Goal: Communication & Community: Answer question/provide support

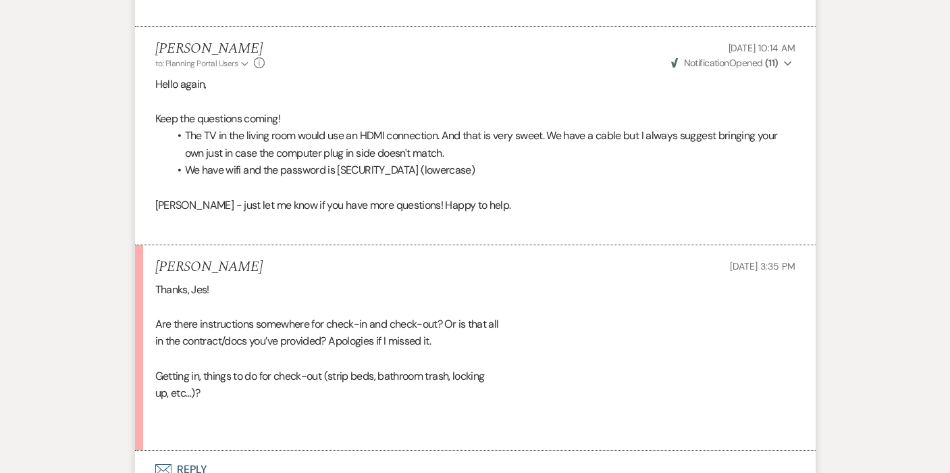
click at [200, 450] on button "Envelope Reply" at bounding box center [475, 469] width 680 height 38
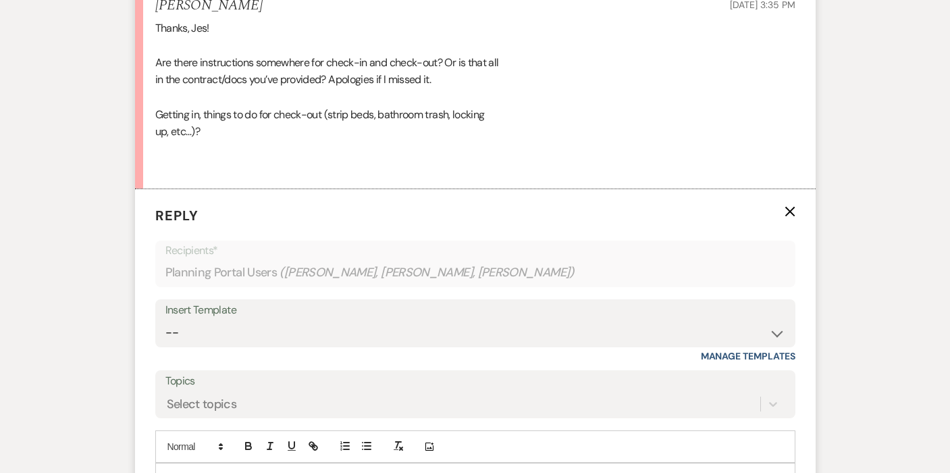
scroll to position [6316, 0]
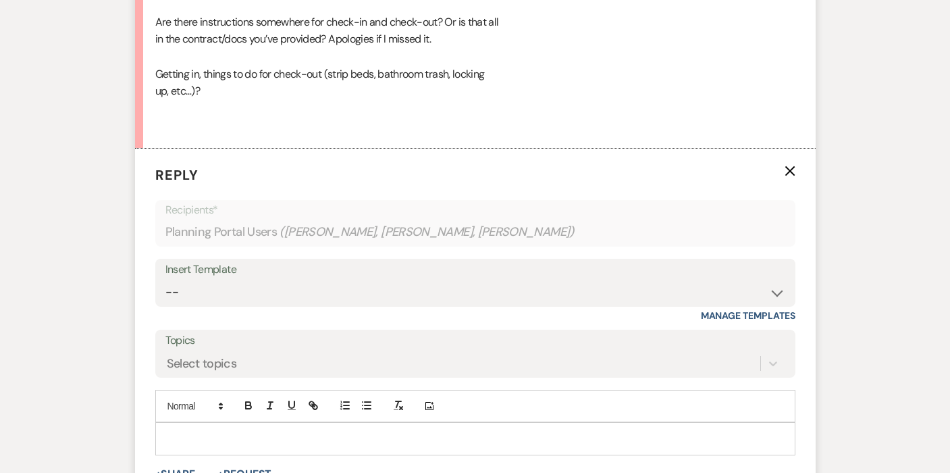
click at [341, 431] on p at bounding box center [475, 438] width 618 height 15
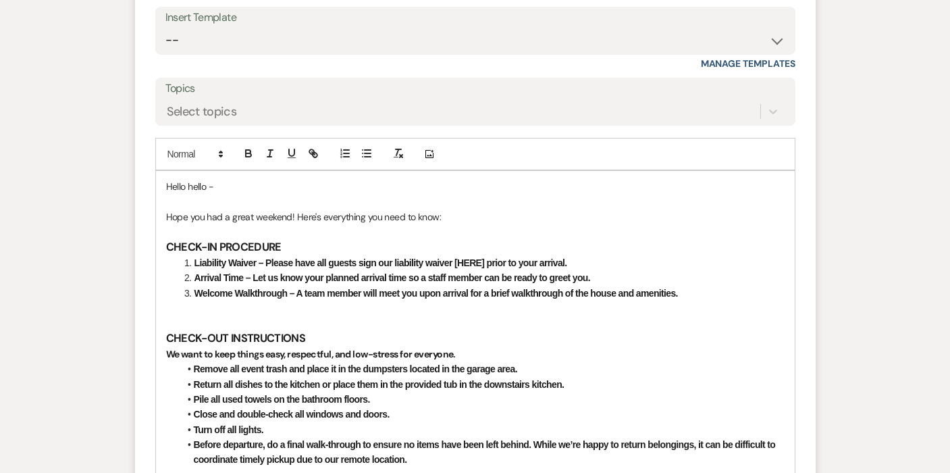
scroll to position [6570, 0]
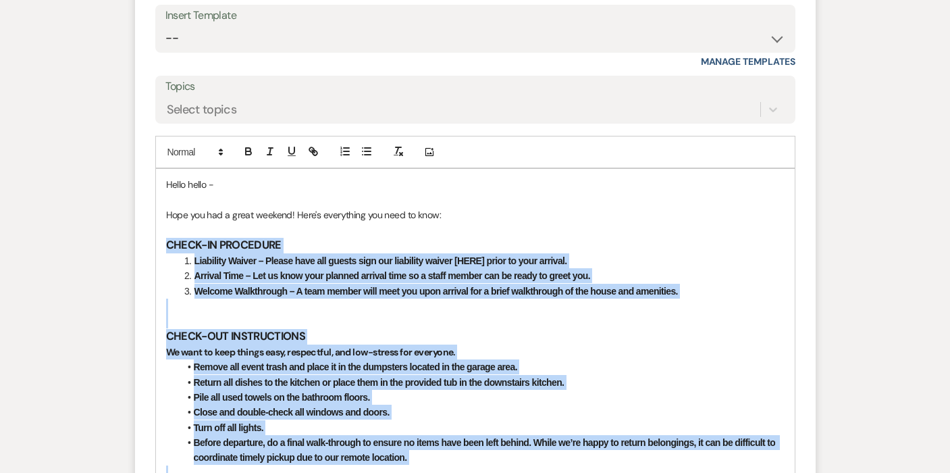
drag, startPoint x: 184, startPoint y: 370, endPoint x: 136, endPoint y: 149, distance: 225.9
click at [136, 149] on form "Reply X Draft saved! Recipients* Planning Portal Users ( James Lovejoy, Ashley …" at bounding box center [475, 238] width 680 height 687
click at [246, 145] on icon "button" at bounding box center [248, 151] width 12 height 12
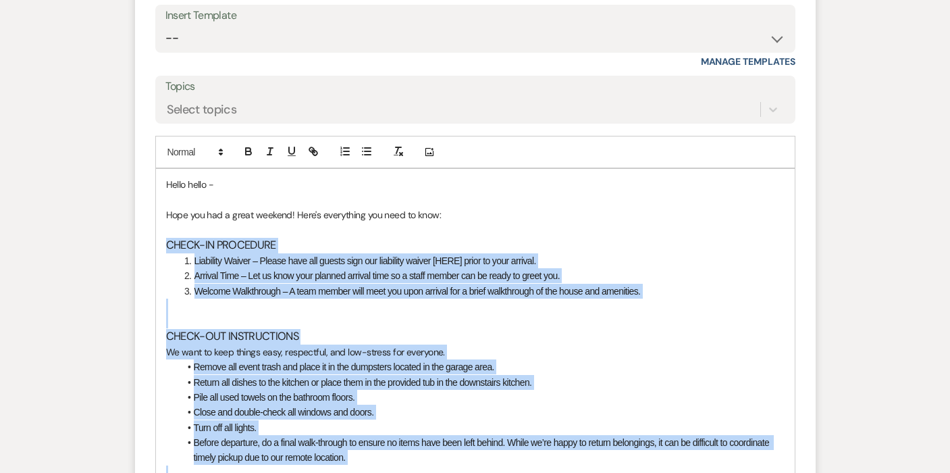
click at [246, 298] on p at bounding box center [475, 305] width 618 height 15
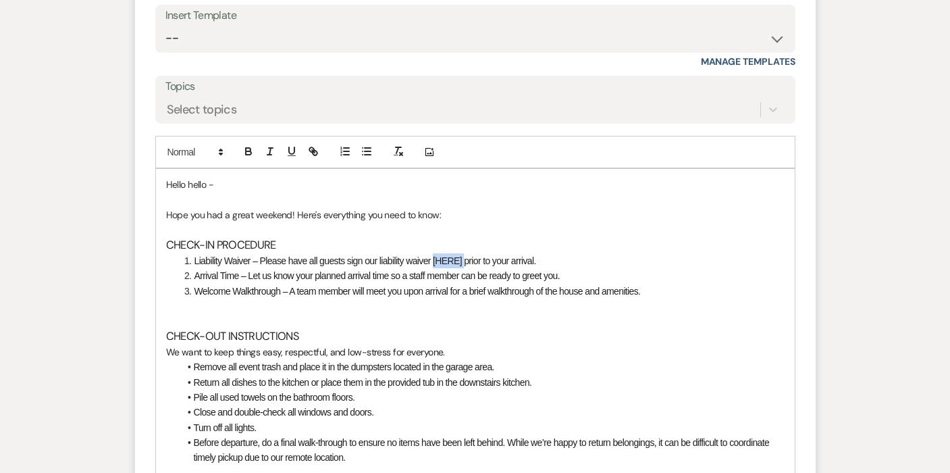
drag, startPoint x: 464, startPoint y: 161, endPoint x: 434, endPoint y: 161, distance: 30.4
click at [434, 255] on span "Liability Waiver – Please have all guests sign our liability waiver [HERE] prio…" at bounding box center [365, 260] width 342 height 11
click at [476, 255] on span "Liability Waiver – Please have all guests sign our liability waiver prior to yo…" at bounding box center [349, 260] width 311 height 11
click at [201, 298] on p at bounding box center [475, 305] width 618 height 15
click at [392, 270] on span "Arrival Time – Let us know your planned arrival time so a staff member can be r…" at bounding box center [377, 275] width 366 height 11
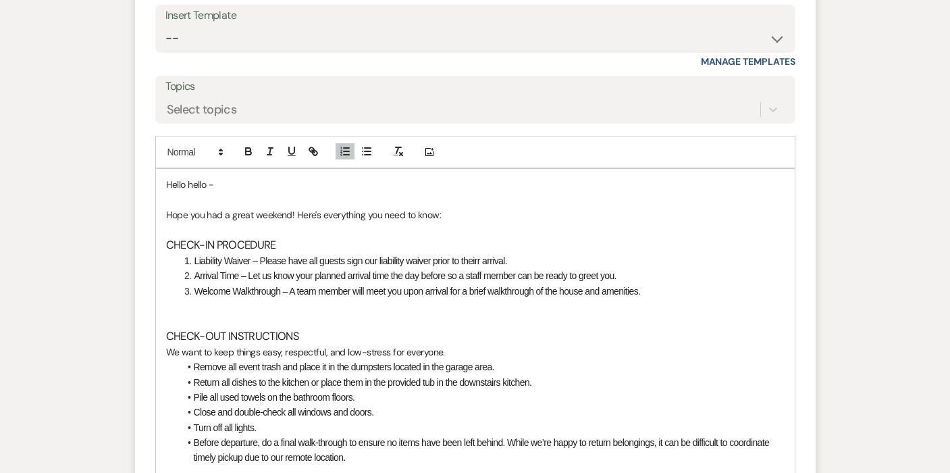
click at [255, 298] on p at bounding box center [475, 305] width 618 height 15
click at [625, 268] on li "Arrival Time – Let us know your planned arrival time the day before so a staff …" at bounding box center [482, 275] width 604 height 15
drag, startPoint x: 490, startPoint y: 191, endPoint x: 472, endPoint y: 193, distance: 18.3
click at [472, 286] on span "Welcome Walkthrough – A team member will meet you upon arrival for a brief walk…" at bounding box center [417, 291] width 446 height 11
click at [652, 284] on li "Welcome Walkthrough – A team member will meet you upon arrival for a walkthroug…" at bounding box center [482, 291] width 604 height 15
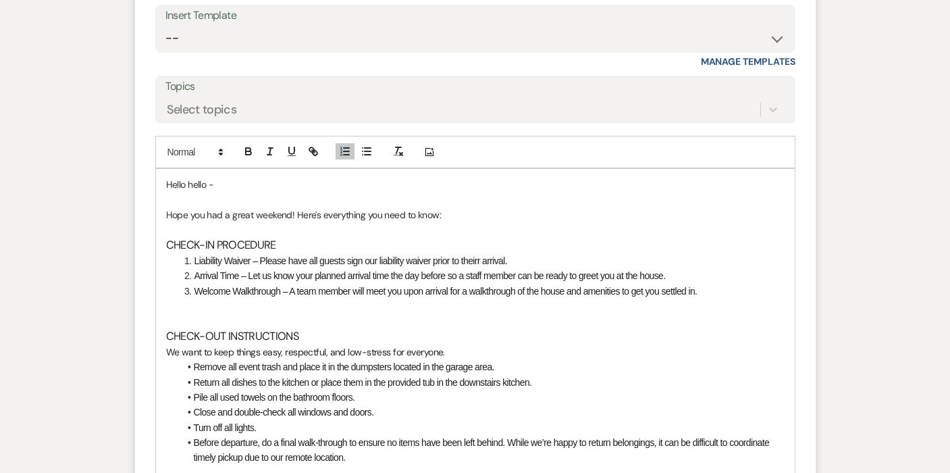
click at [224, 298] on p at bounding box center [475, 305] width 618 height 15
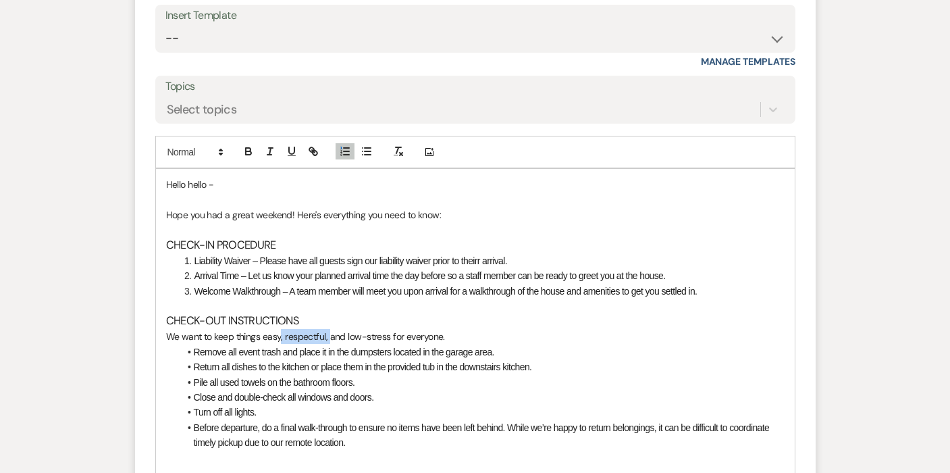
drag, startPoint x: 328, startPoint y: 235, endPoint x: 280, endPoint y: 236, distance: 47.9
click at [280, 330] on span "We want to keep things easy, respectful, and low-stress for everyone." at bounding box center [305, 336] width 279 height 12
click at [479, 255] on span "Liability Waiver – Please have all guests sign our liability waiver prior to th…" at bounding box center [350, 260] width 313 height 11
click at [182, 450] on p at bounding box center [475, 457] width 618 height 15
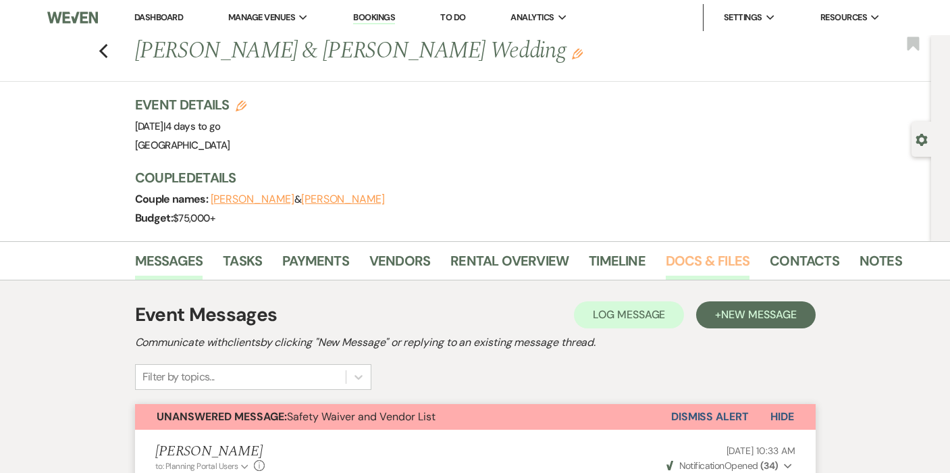
scroll to position [0, 0]
click at [886, 263] on link "Notes" at bounding box center [880, 265] width 43 height 30
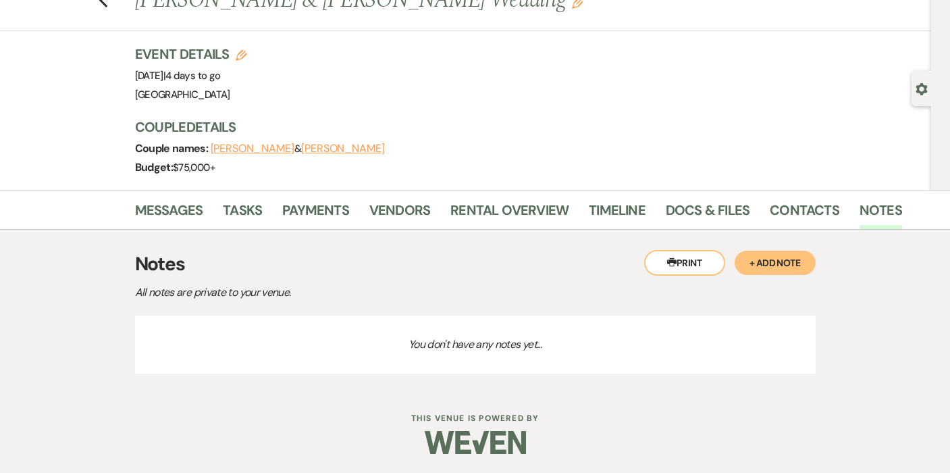
scroll to position [50, 0]
click at [705, 219] on link "Docs & Files" at bounding box center [708, 215] width 84 height 30
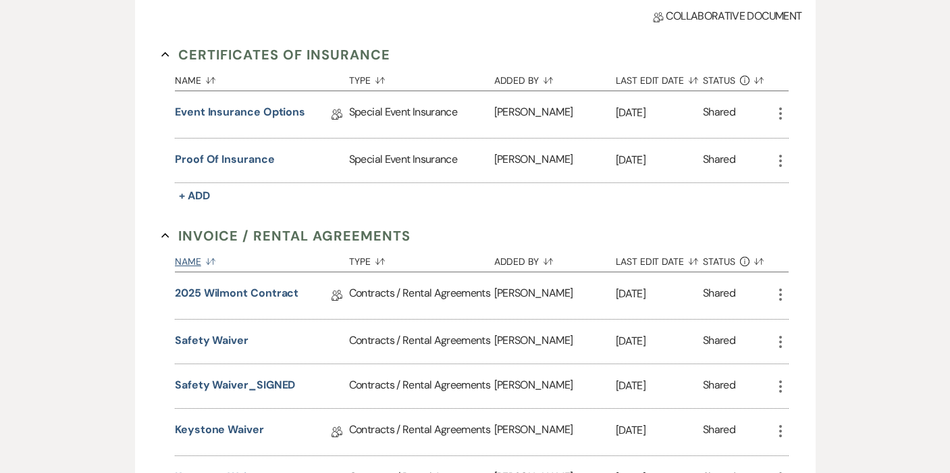
scroll to position [367, 0]
click at [259, 288] on link "2025 Wilmont Contract" at bounding box center [237, 294] width 124 height 21
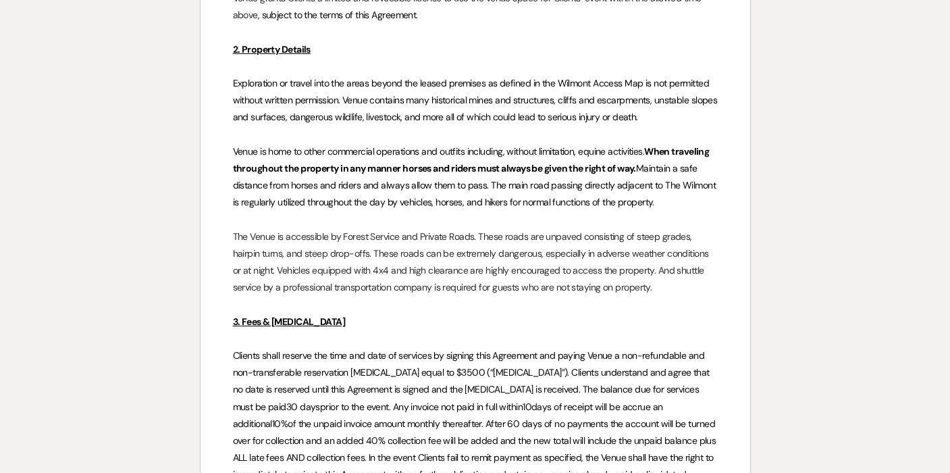
scroll to position [1231, 0]
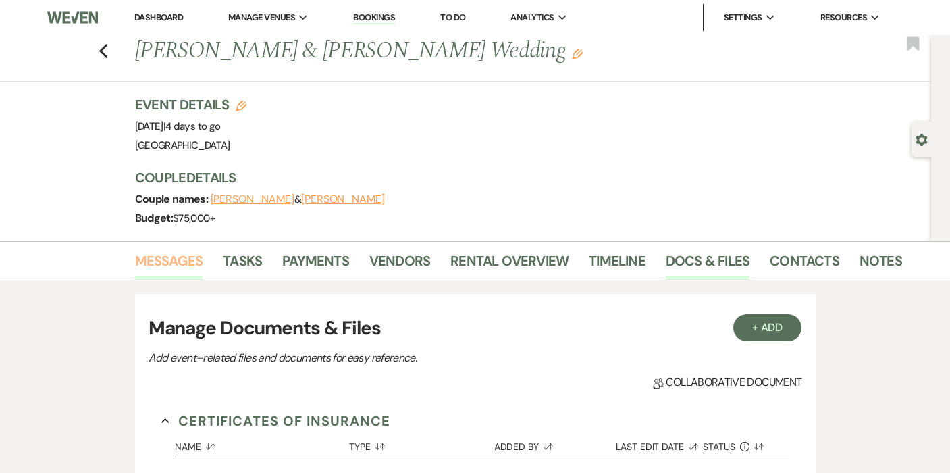
click at [178, 261] on link "Messages" at bounding box center [169, 265] width 68 height 30
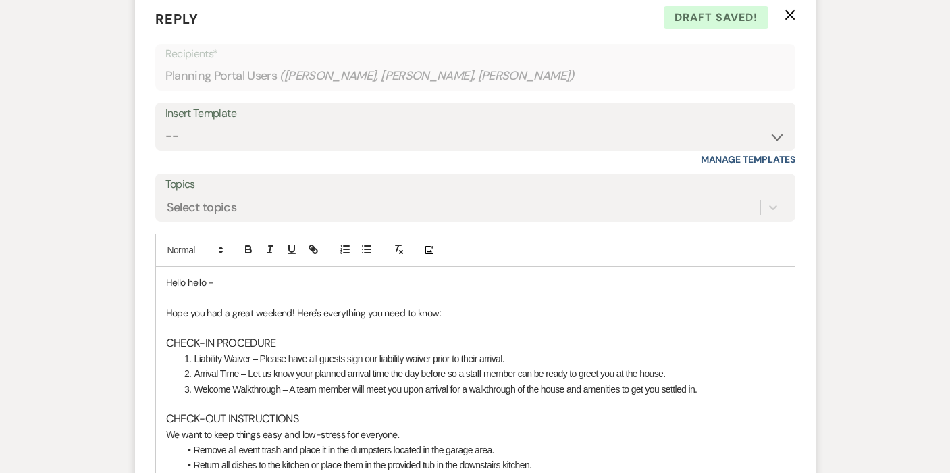
scroll to position [6542, 0]
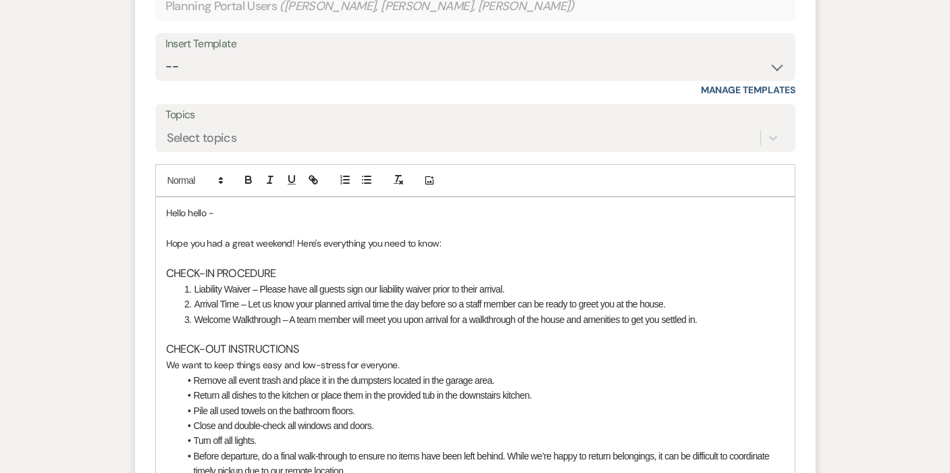
click at [475, 236] on p "Hope you had a great weekend! Here's everything you need to know:" at bounding box center [475, 243] width 618 height 15
click at [712, 312] on li "Welcome Walkthrough – A team member will meet you upon arrival for a walkthroug…" at bounding box center [482, 319] width 604 height 15
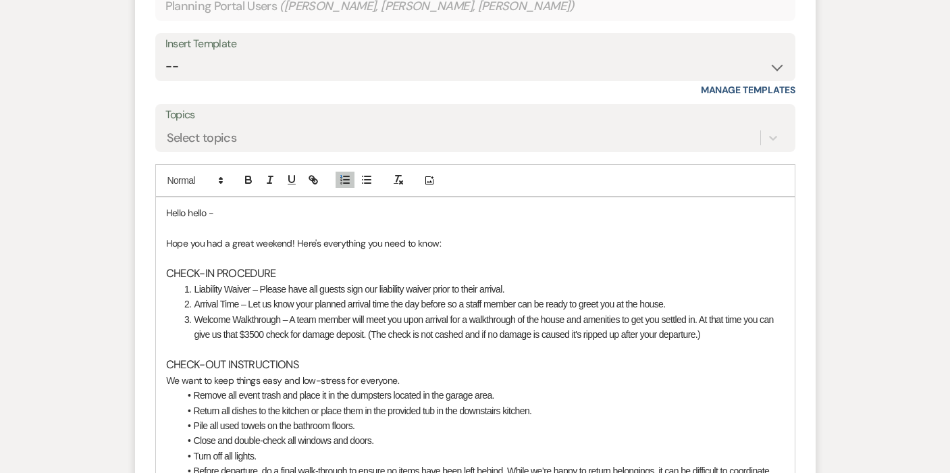
click at [427, 463] on li "Before departure, do a final walk-through to ensure no items have been left beh…" at bounding box center [482, 478] width 605 height 30
click at [369, 173] on icon "button" at bounding box center [366, 179] width 12 height 12
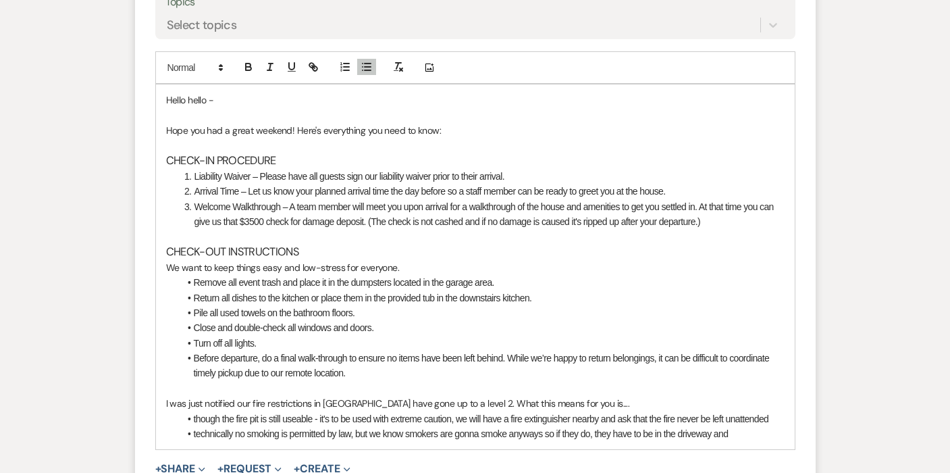
scroll to position [6707, 0]
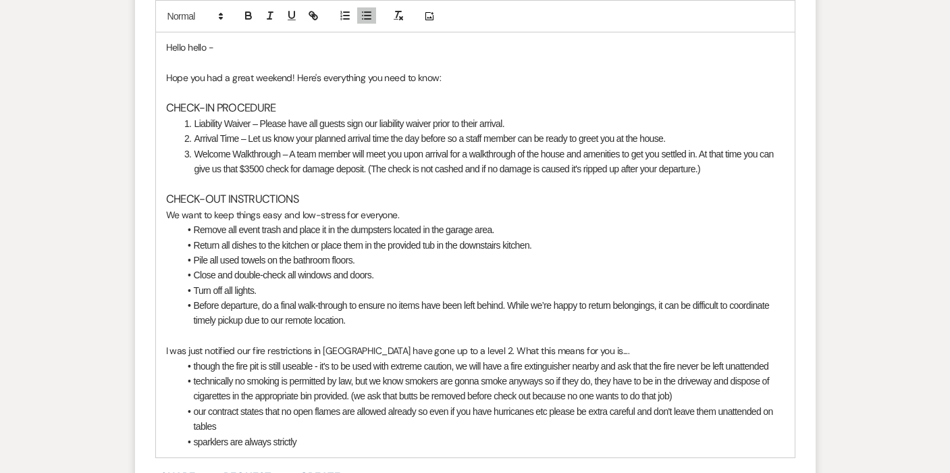
drag, startPoint x: 302, startPoint y: 338, endPoint x: 171, endPoint y: 333, distance: 131.7
click at [171, 333] on div "Hello hello - Hope you had a great weekend! Here's everything you need to know:…" at bounding box center [475, 244] width 639 height 425
drag, startPoint x: 162, startPoint y: 337, endPoint x: 358, endPoint y: 336, distance: 195.8
click at [358, 434] on li "we just ask that everyone be extra cautious. It's a tinder box out here and it …" at bounding box center [482, 441] width 605 height 15
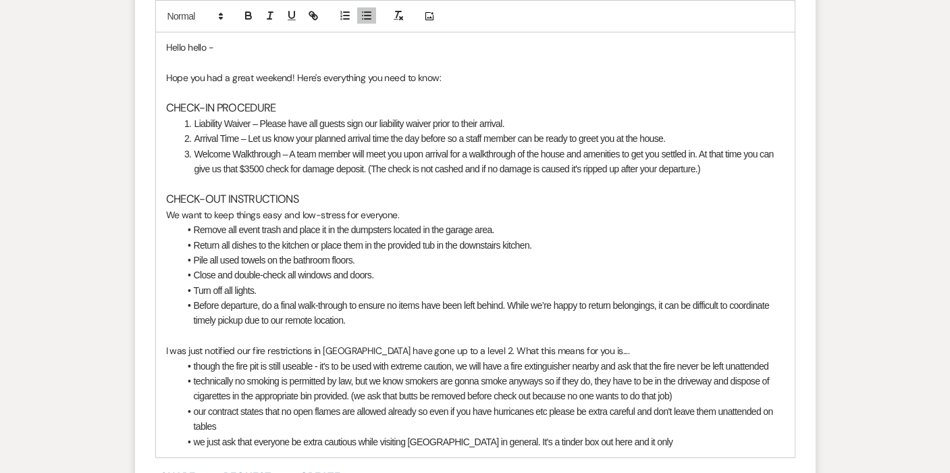
click at [649, 434] on li "we just ask that everyone be extra cautious while visiting Ouray in general. It…" at bounding box center [482, 441] width 605 height 15
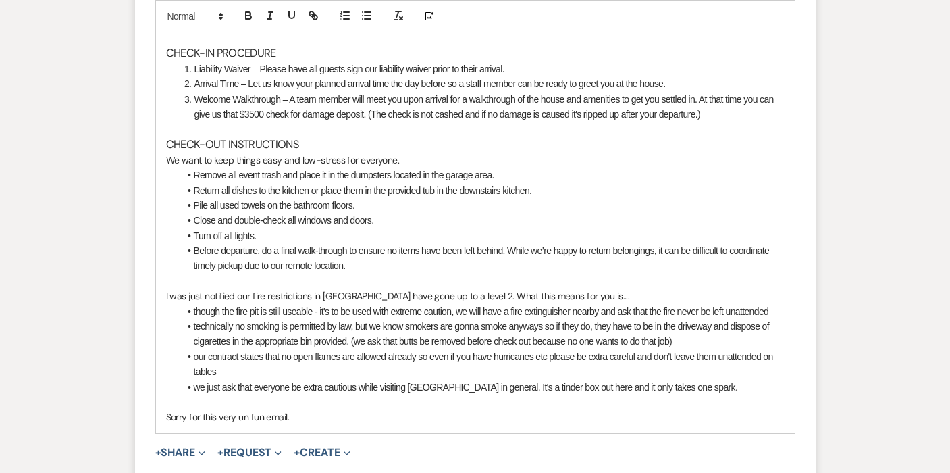
scroll to position [6741, 0]
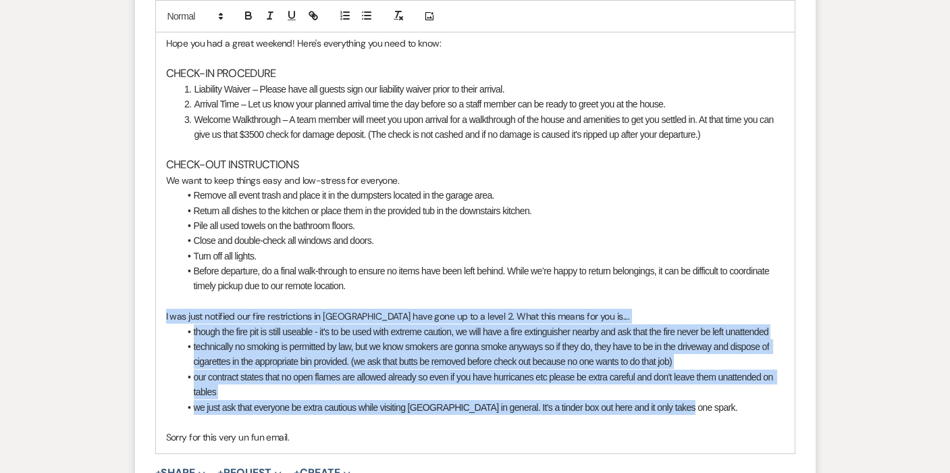
drag, startPoint x: 690, startPoint y: 302, endPoint x: 155, endPoint y: 212, distance: 542.8
click at [155, 212] on div "Hello hello - Hope you had a great weekend! Here's everything you need to know:…" at bounding box center [475, 225] width 640 height 456
copy div "I was just notified our fire restrictions in Ouray County have gone up to a lev…"
click at [533, 339] on li "technically no smoking is permitted by law, but we know smokers are gonna smoke…" at bounding box center [482, 354] width 605 height 30
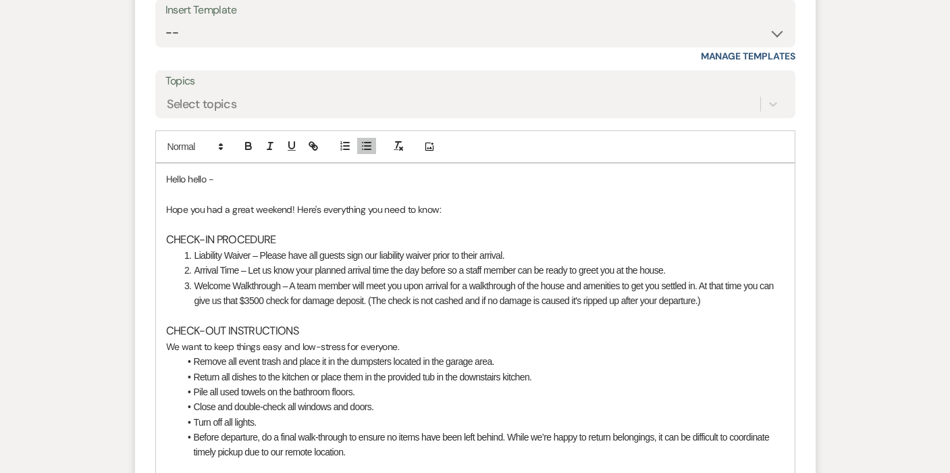
scroll to position [6507, 0]
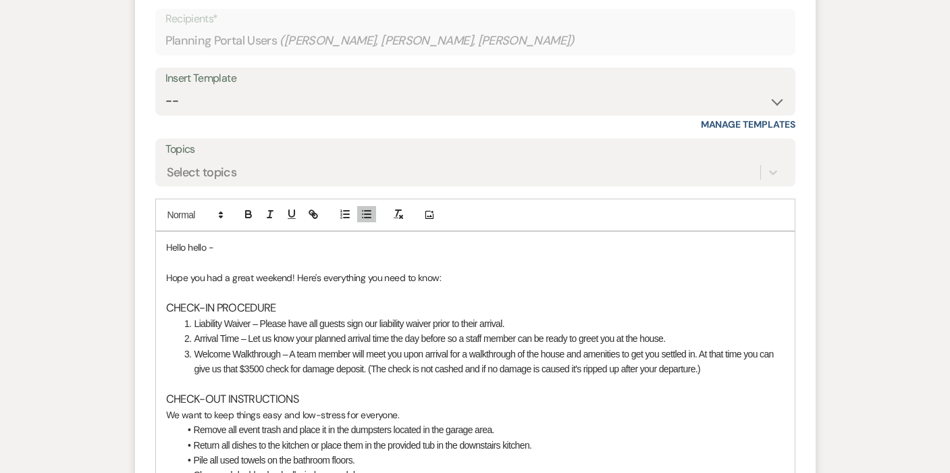
drag, startPoint x: 298, startPoint y: 333, endPoint x: 138, endPoint y: 142, distance: 249.1
click at [138, 142] on form "Reply X Draft Recipients* Planning Portal Users ( James Lovejoy, Ashley Sulliva…" at bounding box center [475, 369] width 680 height 824
copy div "Hello hello - Hope you had a great weekend! Here's everything you need to know:…"
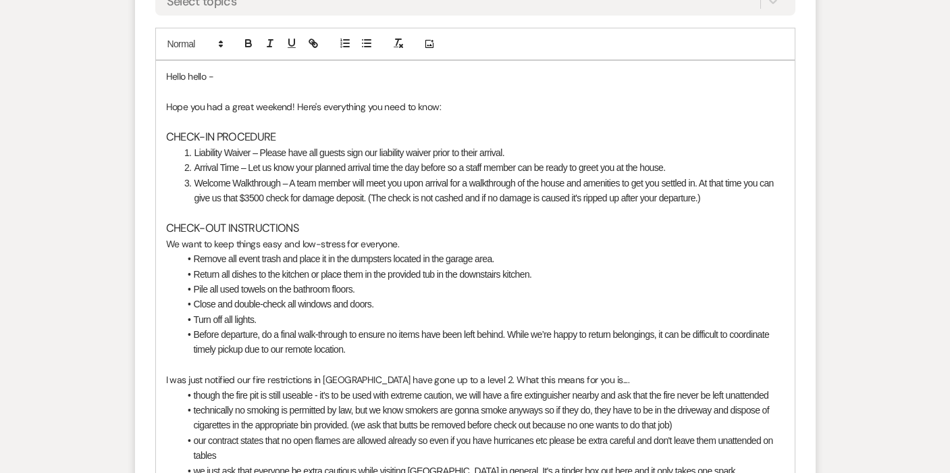
scroll to position [6922, 0]
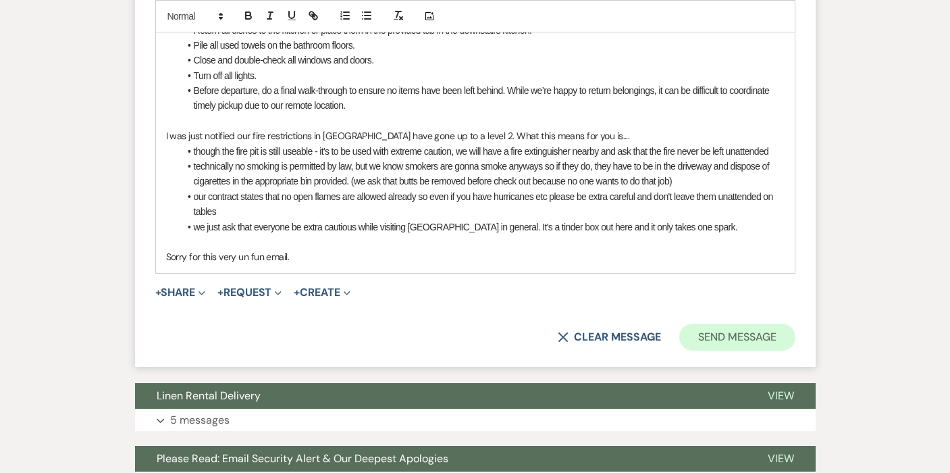
click at [748, 323] on button "Send Message" at bounding box center [736, 336] width 115 height 27
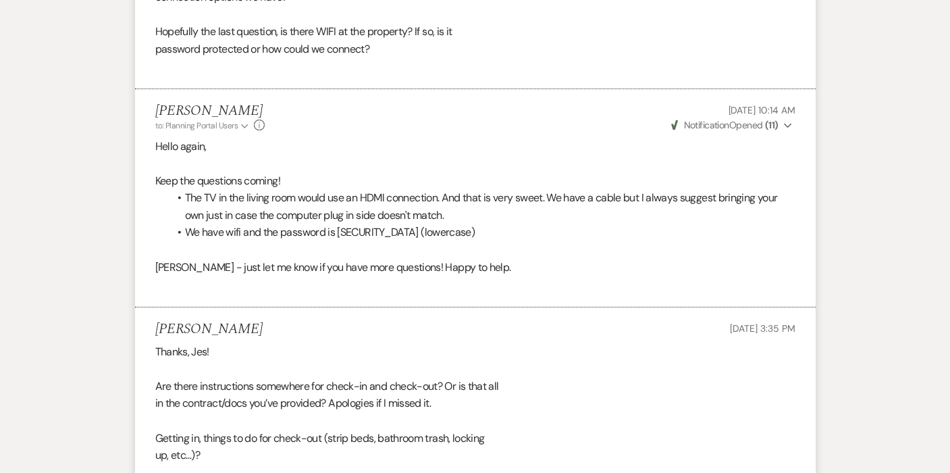
scroll to position [5937, 0]
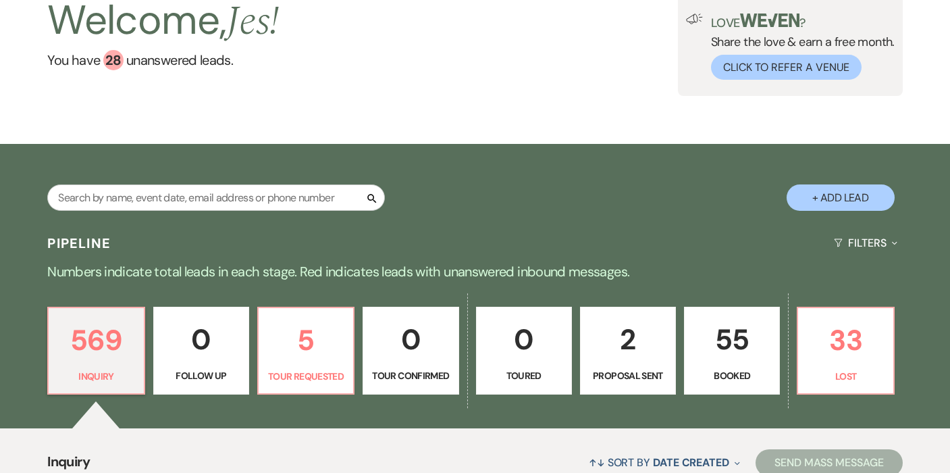
scroll to position [123, 0]
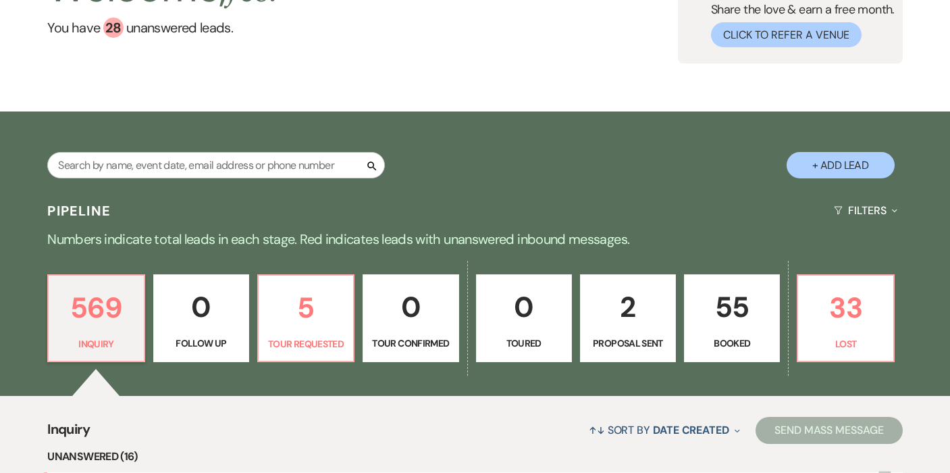
click at [720, 294] on p "55" at bounding box center [732, 306] width 78 height 45
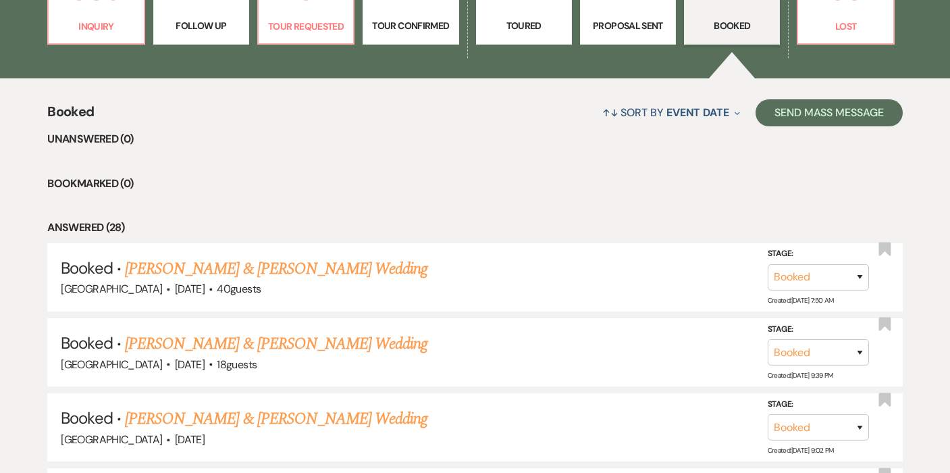
scroll to position [471, 0]
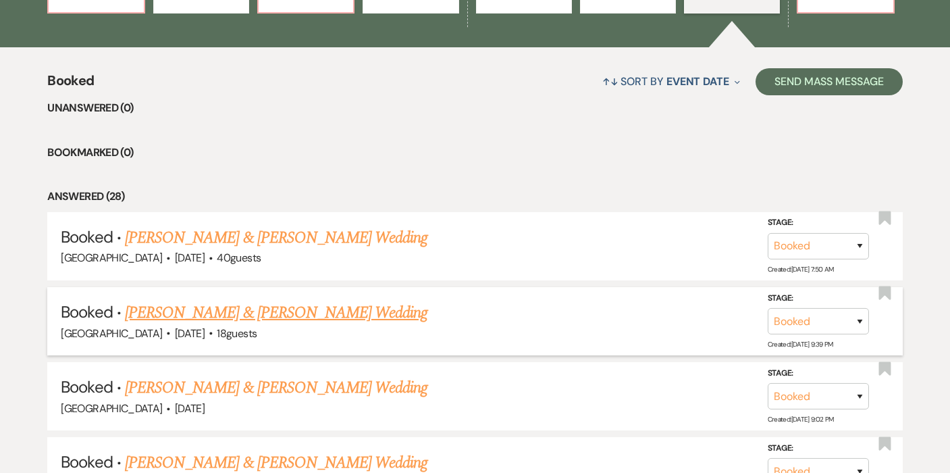
click at [319, 308] on link "[PERSON_NAME] & [PERSON_NAME] Wedding" at bounding box center [276, 312] width 302 height 24
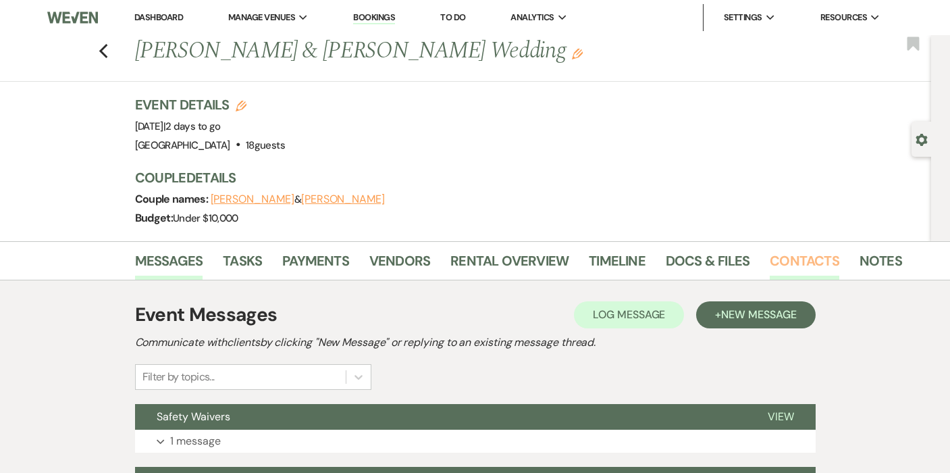
click at [801, 265] on link "Contacts" at bounding box center [805, 265] width 70 height 30
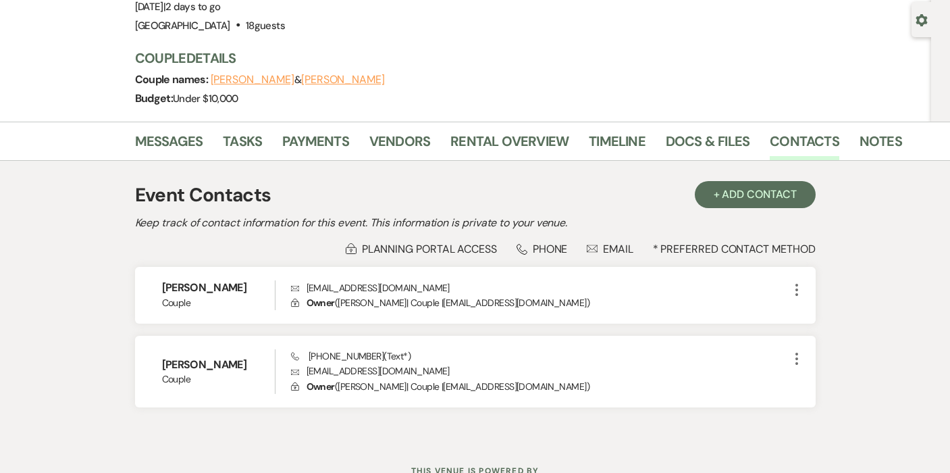
scroll to position [140, 0]
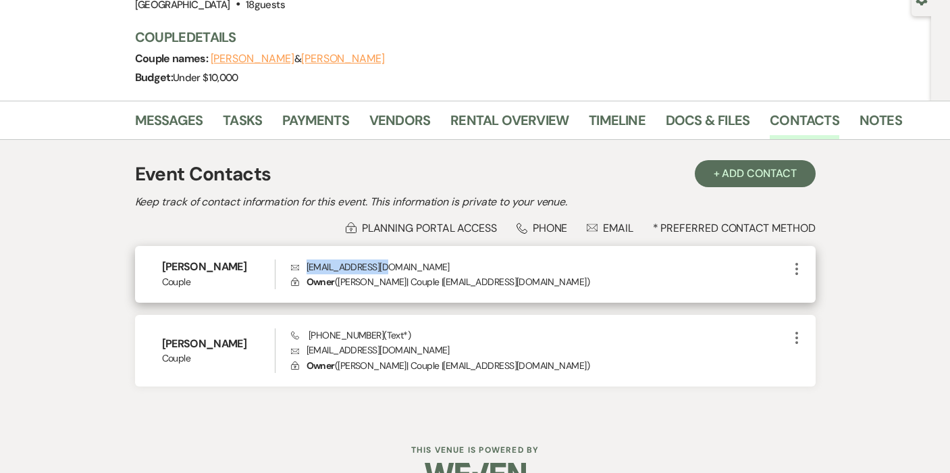
drag, startPoint x: 398, startPoint y: 268, endPoint x: 306, endPoint y: 267, distance: 91.8
click at [306, 267] on p "Envelope [EMAIL_ADDRESS][DOMAIN_NAME]" at bounding box center [540, 266] width 498 height 15
copy p "[EMAIL_ADDRESS][DOMAIN_NAME]"
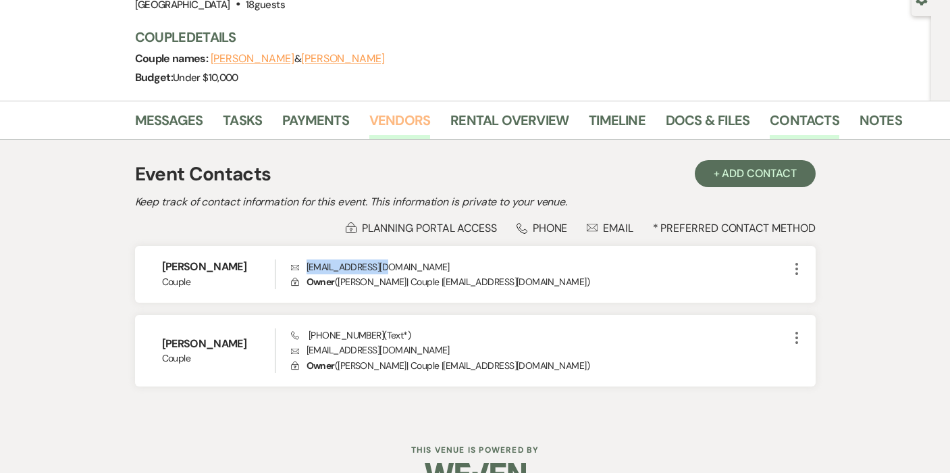
click at [396, 117] on link "Vendors" at bounding box center [399, 124] width 61 height 30
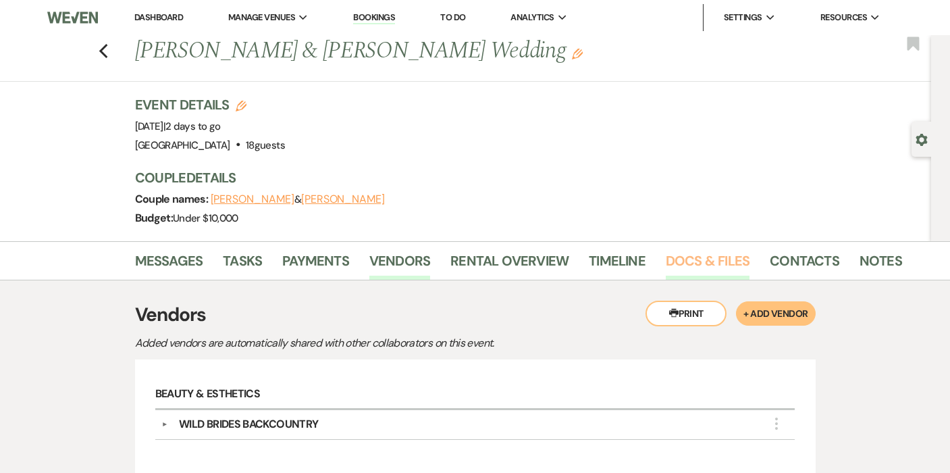
click at [705, 261] on link "Docs & Files" at bounding box center [708, 265] width 84 height 30
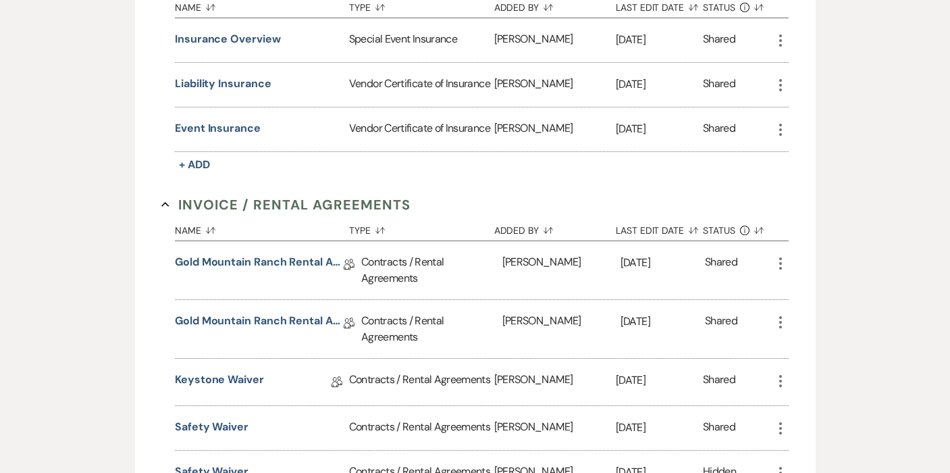
scroll to position [439, 0]
click at [301, 318] on link "Gold Mountain Ranch Rental Agreement - FINAL" at bounding box center [259, 322] width 169 height 21
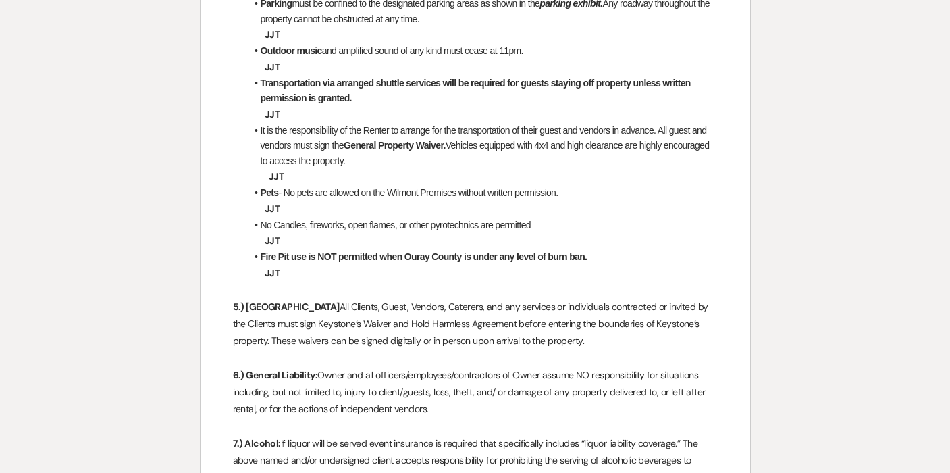
scroll to position [1568, 0]
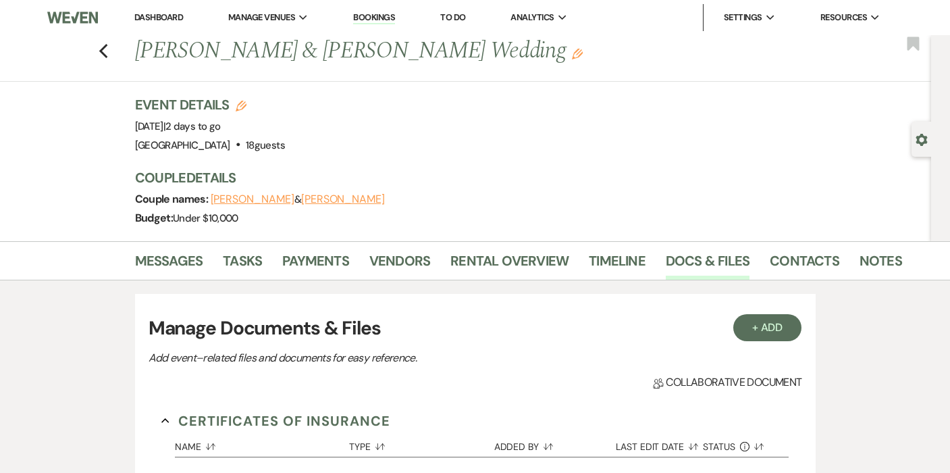
click at [103, 59] on div "Previous [PERSON_NAME] & [PERSON_NAME] Wedding Edit Bookmark" at bounding box center [462, 58] width 938 height 47
click at [103, 51] on icon "Previous" at bounding box center [104, 51] width 10 height 16
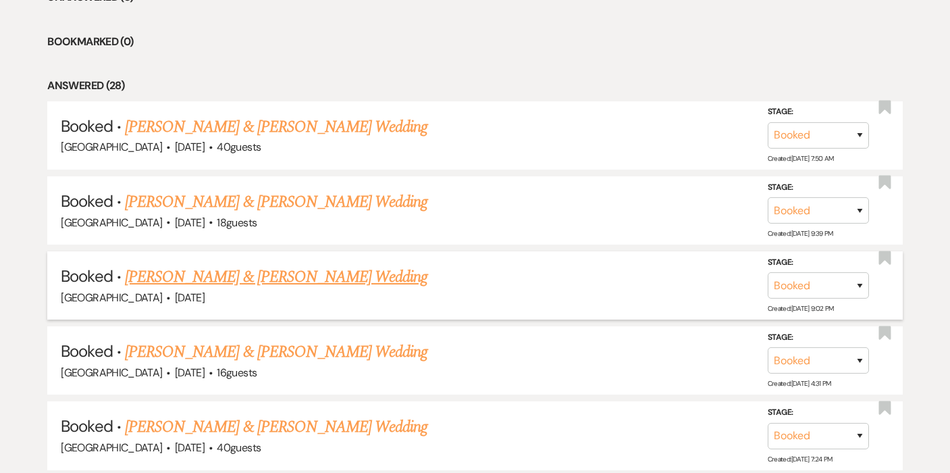
scroll to position [583, 0]
click at [309, 350] on link "[PERSON_NAME] & [PERSON_NAME] Wedding" at bounding box center [276, 351] width 302 height 24
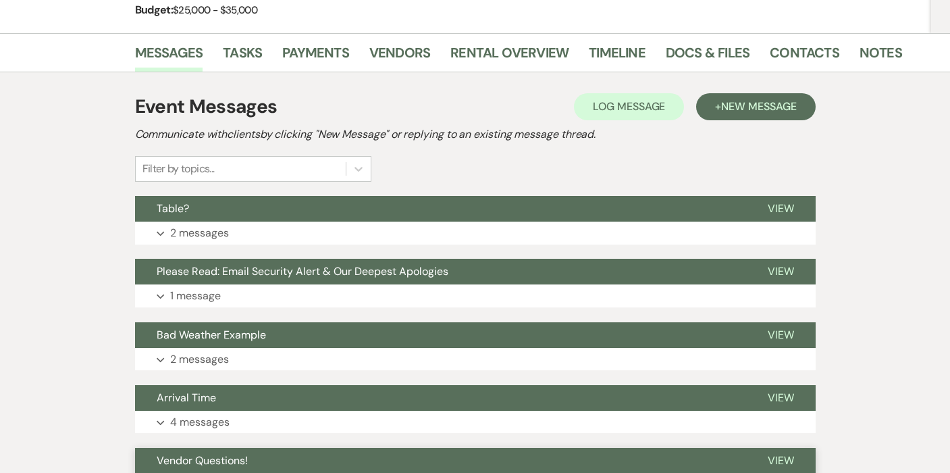
scroll to position [130, 0]
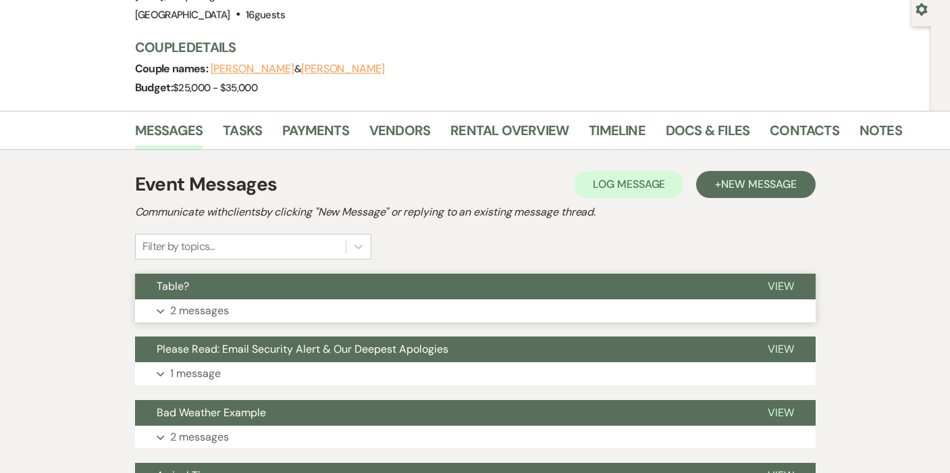
click at [186, 310] on p "2 messages" at bounding box center [199, 311] width 59 height 18
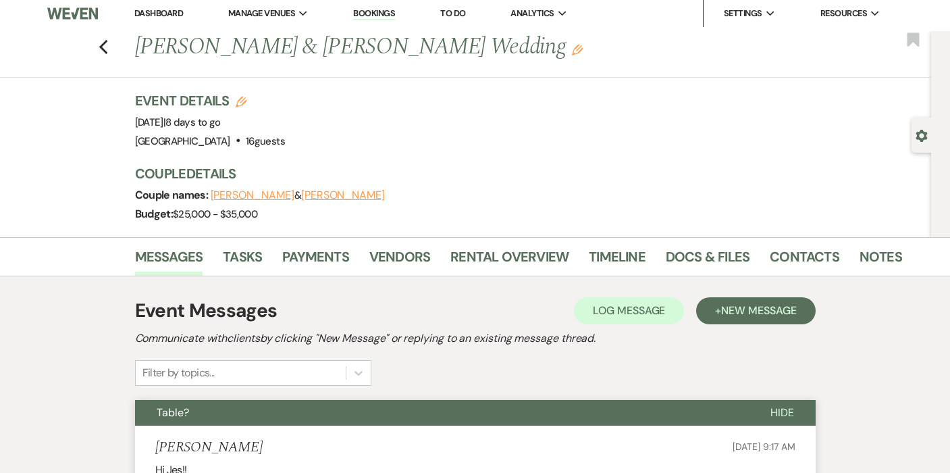
scroll to position [0, 0]
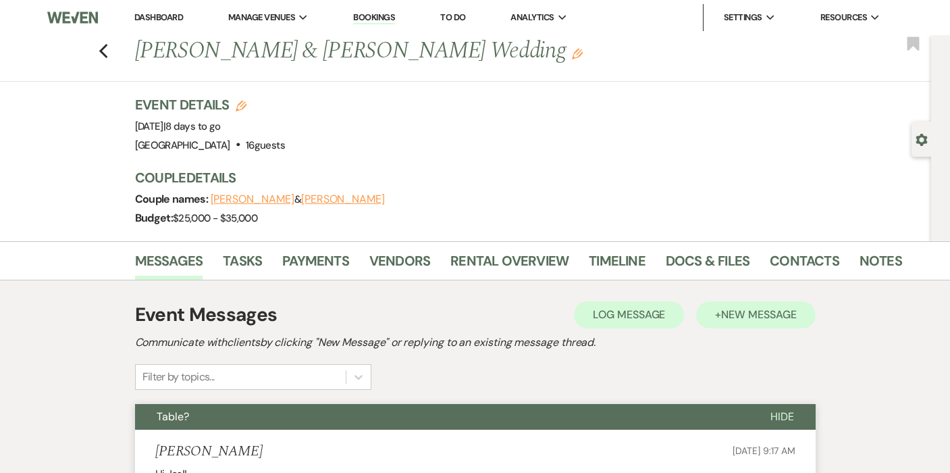
click at [759, 319] on span "New Message" at bounding box center [758, 314] width 75 height 14
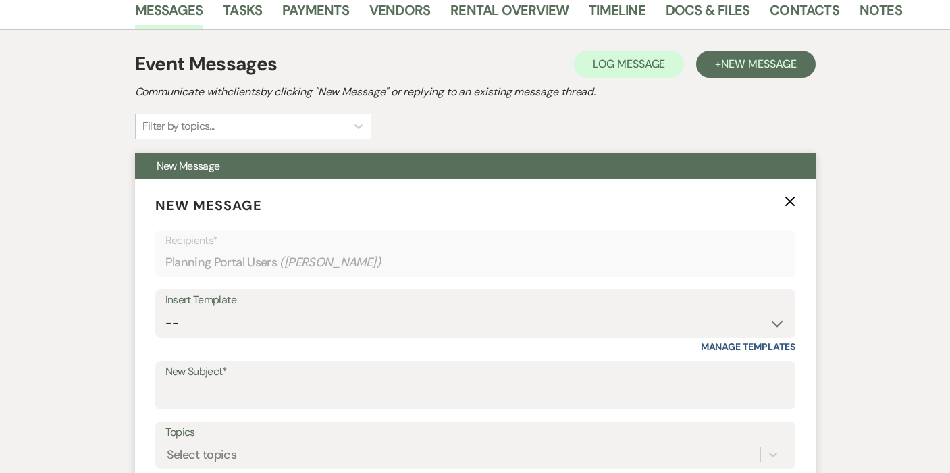
scroll to position [293, 0]
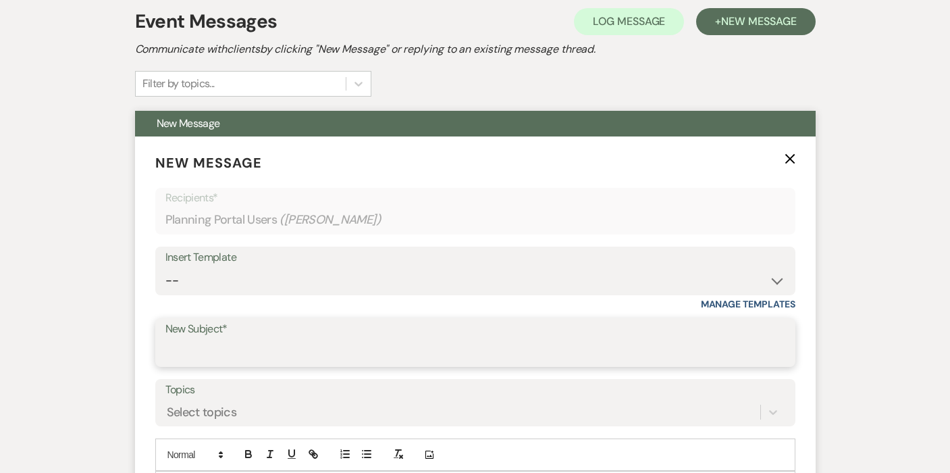
click at [243, 350] on input "New Subject*" at bounding box center [475, 352] width 620 height 26
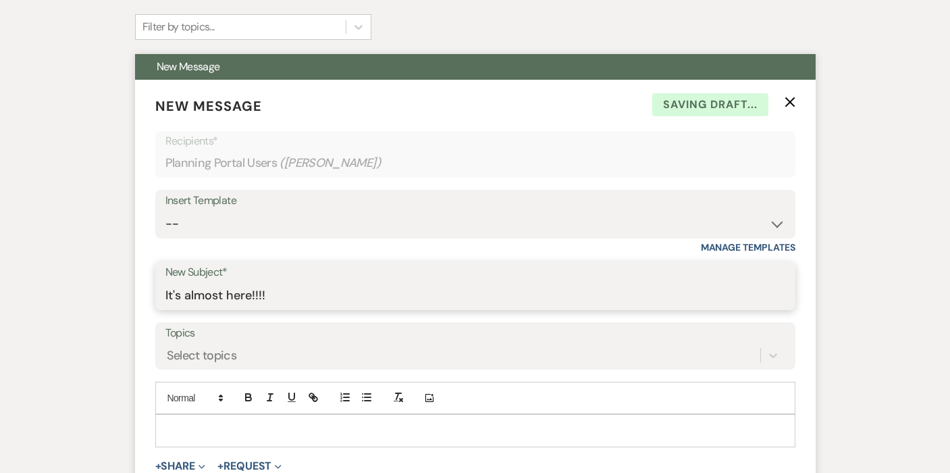
scroll to position [530, 0]
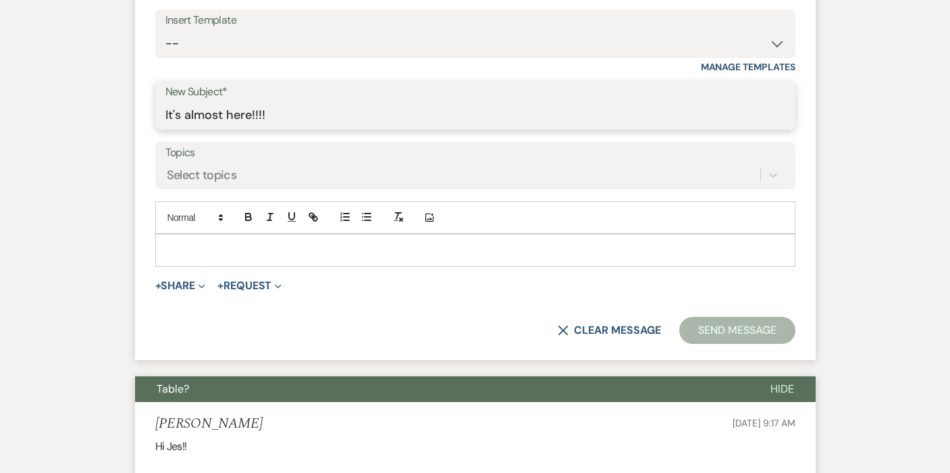
type input "It's almost here!!!!"
click at [194, 249] on p at bounding box center [475, 249] width 618 height 15
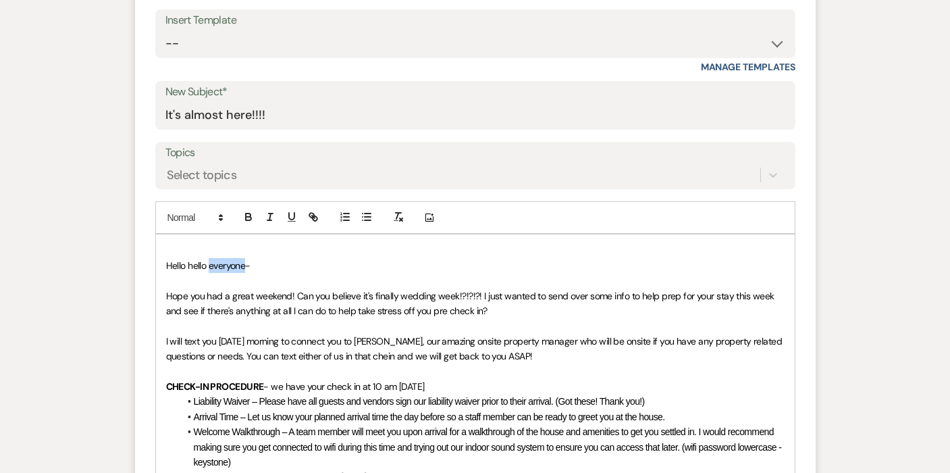
drag, startPoint x: 245, startPoint y: 263, endPoint x: 209, endPoint y: 262, distance: 35.8
click at [209, 262] on span "Hello hello everyone-" at bounding box center [208, 265] width 84 height 12
drag, startPoint x: 477, startPoint y: 292, endPoint x: 296, endPoint y: 294, distance: 180.9
click at [296, 294] on span "Hope you had a great weekend! Can you believe it's finally wedding week!?!?!?! …" at bounding box center [471, 303] width 610 height 27
drag, startPoint x: 685, startPoint y: 292, endPoint x: 645, endPoint y: 291, distance: 39.2
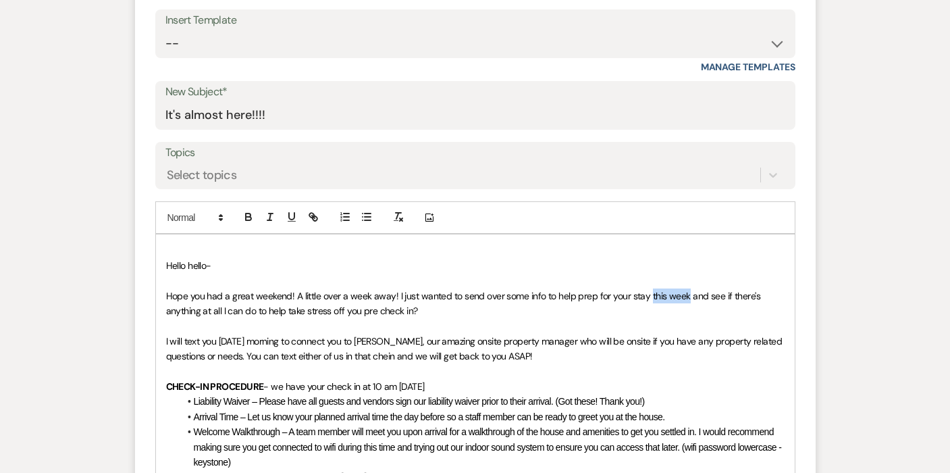
click at [645, 291] on span "Hope you had a great weekend! A little over a week away! I just wanted to send …" at bounding box center [464, 303] width 597 height 27
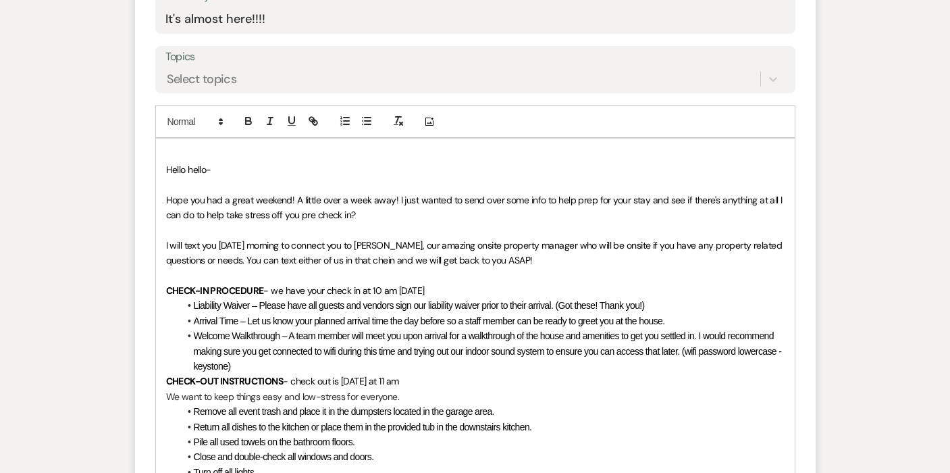
scroll to position [626, 0]
drag, startPoint x: 302, startPoint y: 240, endPoint x: 222, endPoint y: 241, distance: 79.7
click at [222, 241] on span "I will text you [DATE] morning to connect you to [PERSON_NAME], our amazing ons…" at bounding box center [475, 251] width 618 height 27
drag, startPoint x: 312, startPoint y: 254, endPoint x: 384, endPoint y: 256, distance: 72.3
click at [384, 256] on span "I will text you [DATE] evening to connect you to [PERSON_NAME], our amazing ons…" at bounding box center [474, 251] width 617 height 27
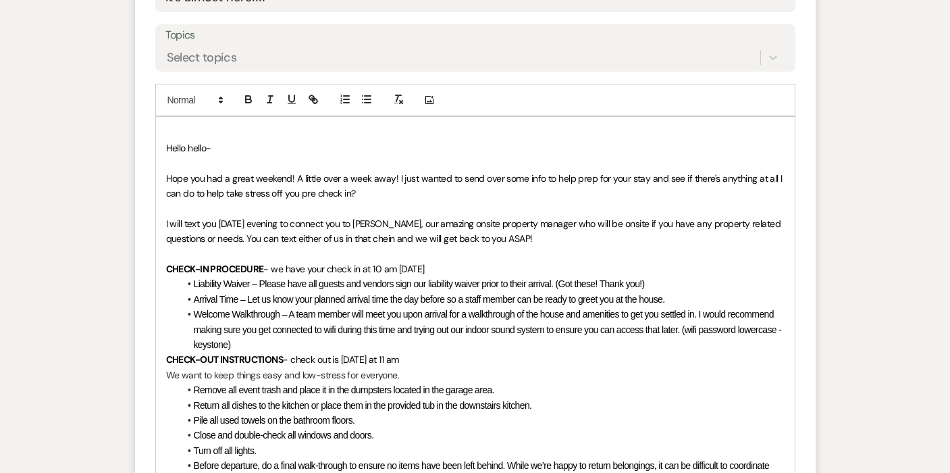
scroll to position [652, 0]
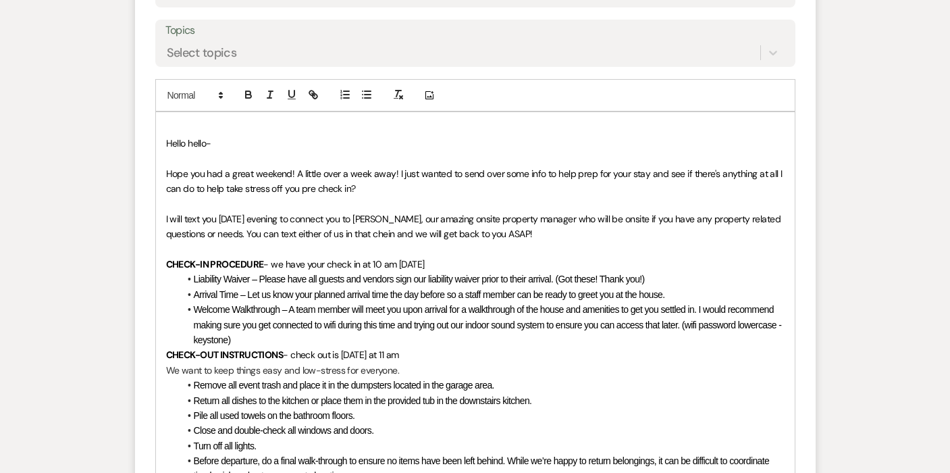
click at [383, 258] on span "- we have your check in at 10 am [DATE]" at bounding box center [343, 264] width 161 height 12
click at [397, 259] on span "- we have your check in at 9 am [DATE]" at bounding box center [342, 264] width 158 height 12
drag, startPoint x: 381, startPoint y: 347, endPoint x: 356, endPoint y: 348, distance: 24.3
click at [356, 348] on span "- check out is [DATE] at 11 am" at bounding box center [340, 354] width 115 height 12
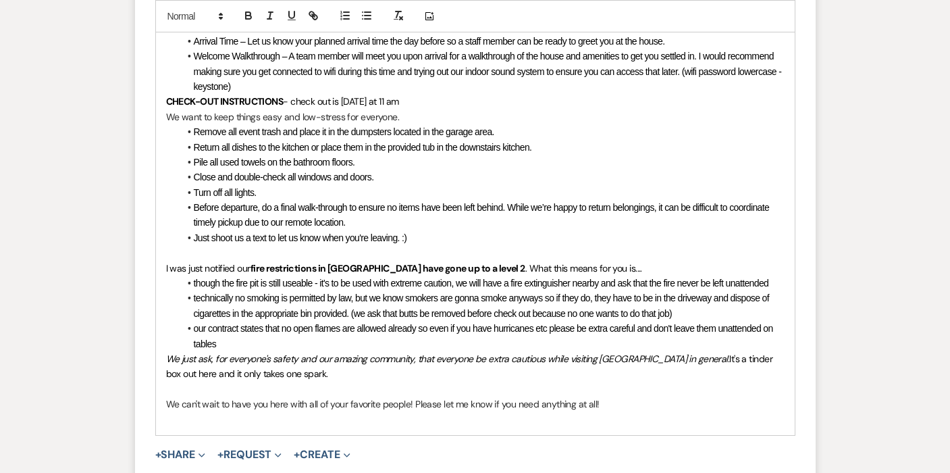
scroll to position [925, 0]
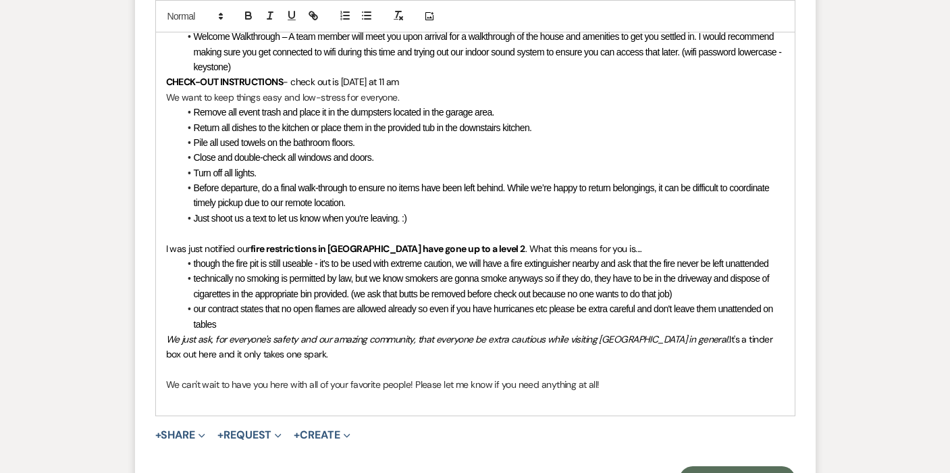
click at [308, 315] on li "our contract states that no open flames are allowed already so even if you have…" at bounding box center [482, 316] width 605 height 30
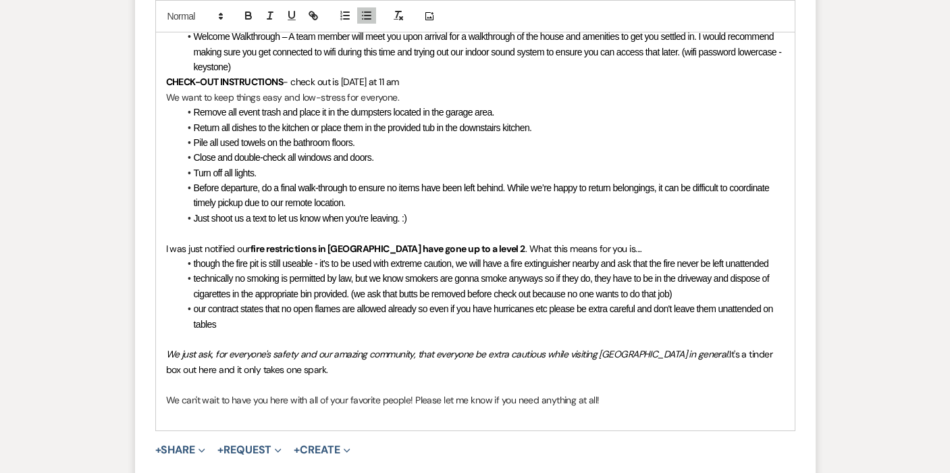
click at [525, 242] on span ". What this means for you is...." at bounding box center [583, 248] width 117 height 12
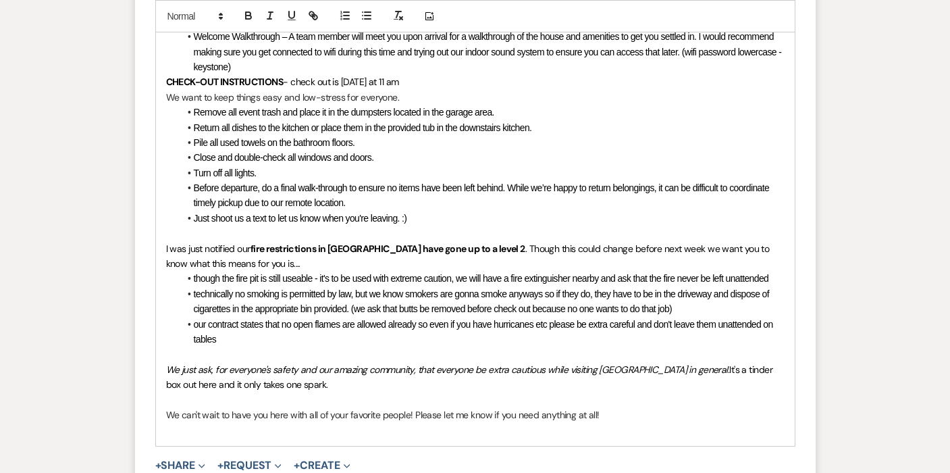
click at [267, 253] on p "I was just notified our fire restrictions in [GEOGRAPHIC_DATA] have gone up to …" at bounding box center [475, 256] width 618 height 30
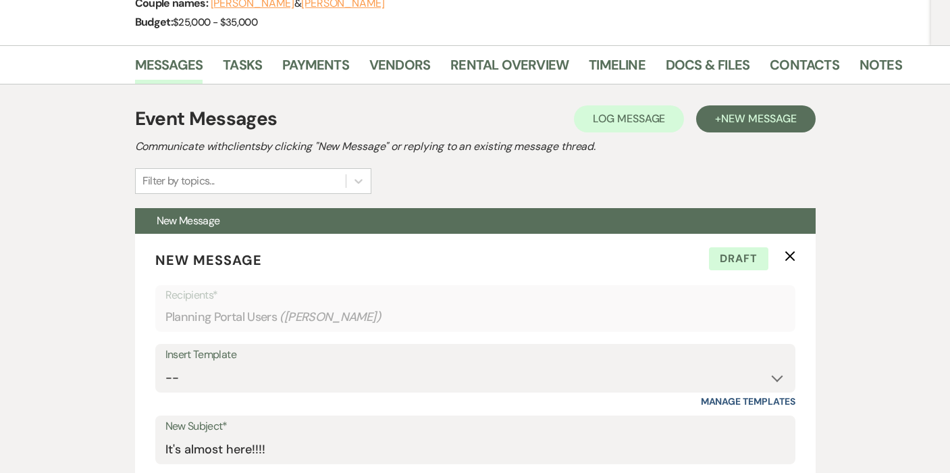
scroll to position [99, 0]
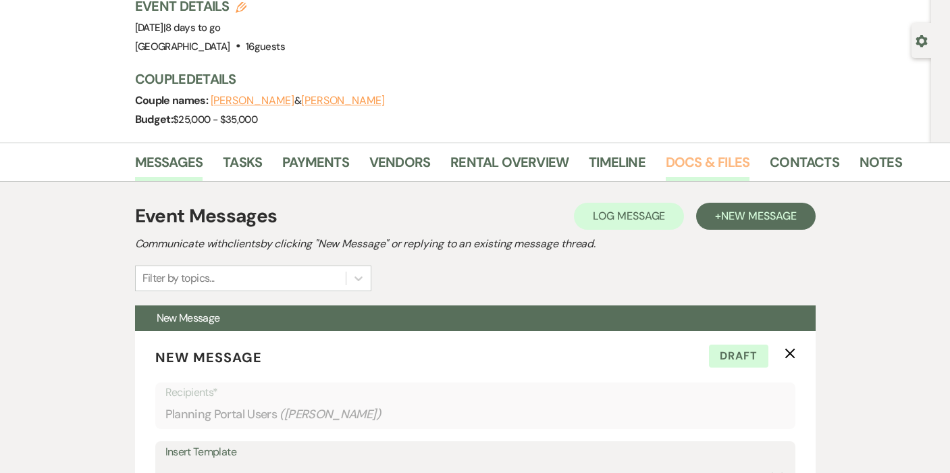
click at [714, 154] on link "Docs & Files" at bounding box center [708, 166] width 84 height 30
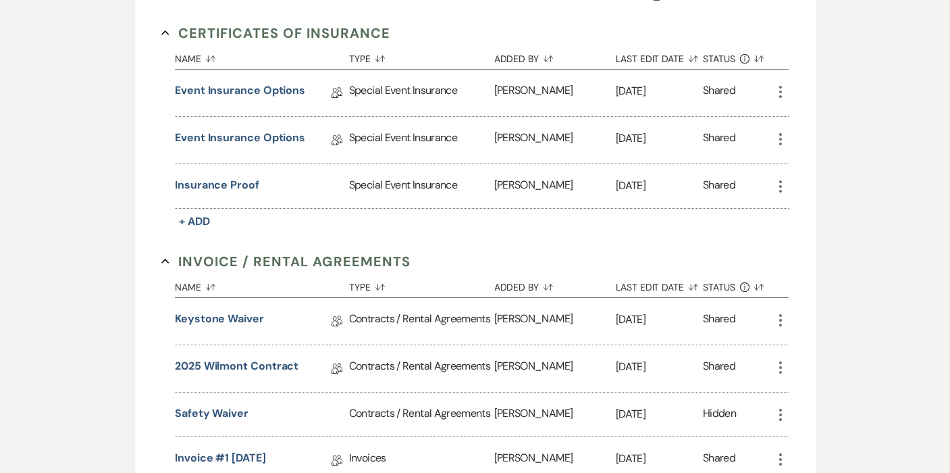
scroll to position [436, 0]
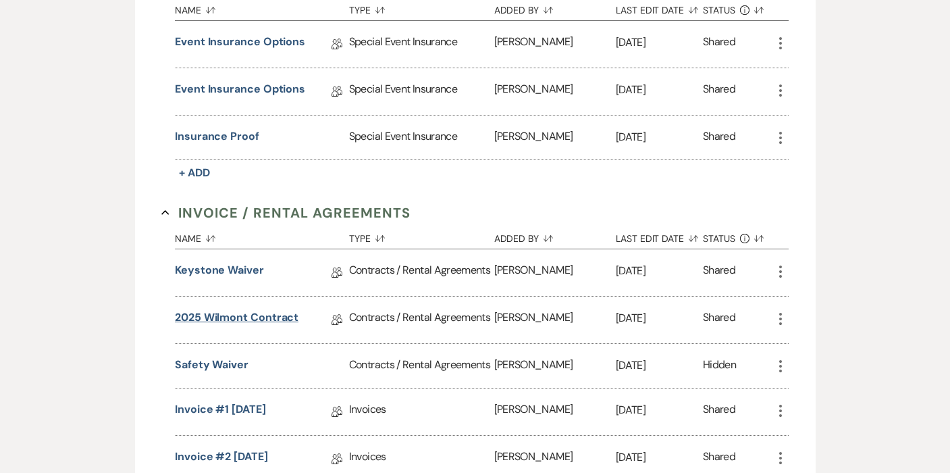
click at [236, 313] on link "2025 Wilmont Contract" at bounding box center [237, 319] width 124 height 21
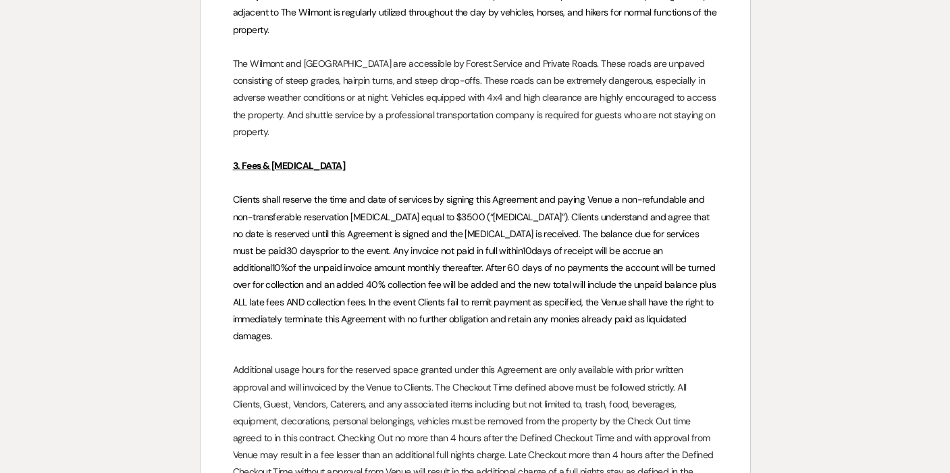
scroll to position [1489, 0]
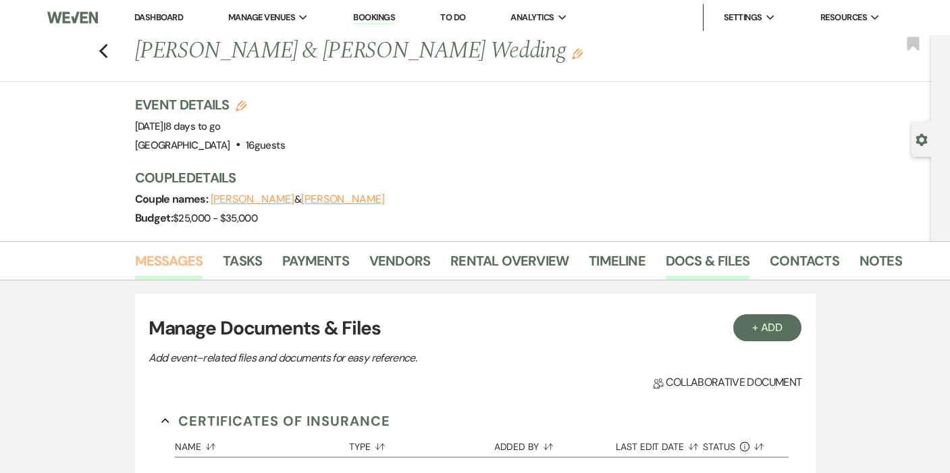
click at [176, 265] on link "Messages" at bounding box center [169, 265] width 68 height 30
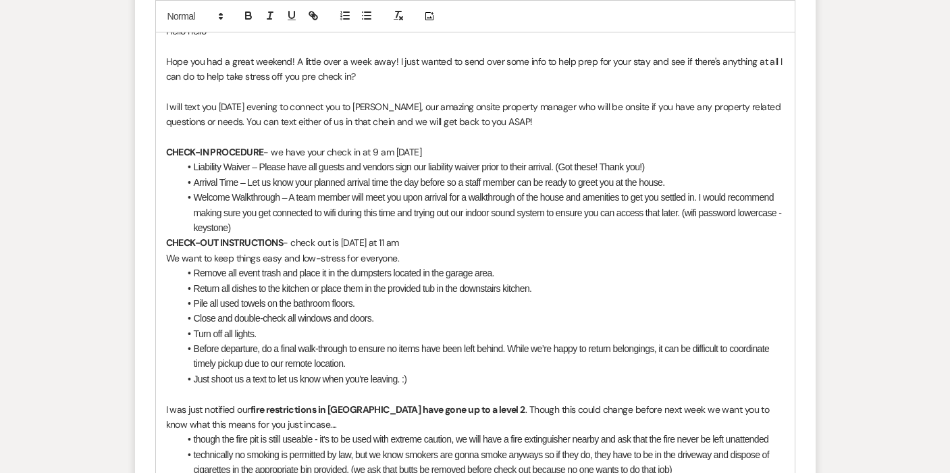
scroll to position [798, 0]
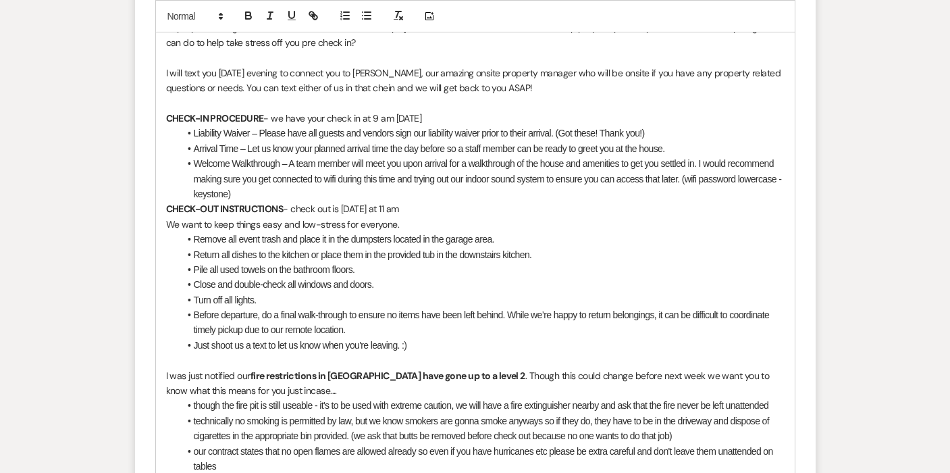
click at [321, 187] on li "Welcome Walkthrough – A team member will meet you upon arrival for a walkthroug…" at bounding box center [482, 178] width 605 height 45
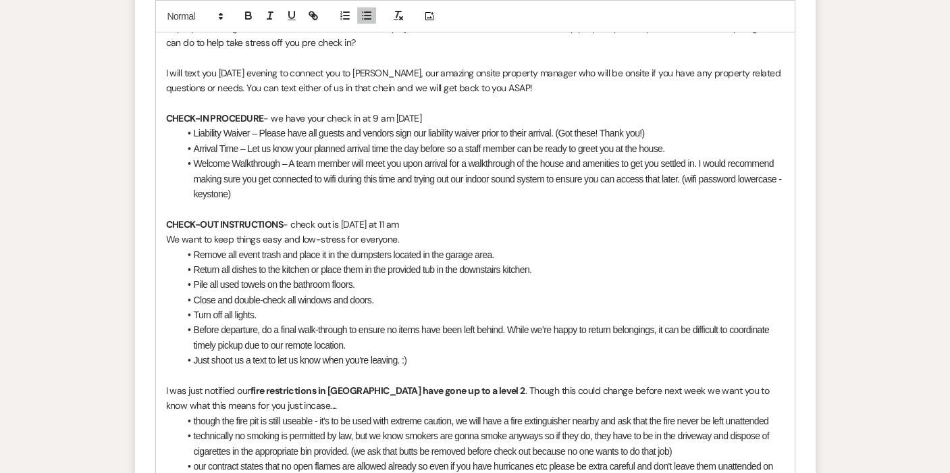
click at [335, 182] on li "Welcome Walkthrough – A team member will meet you upon arrival for a walkthroug…" at bounding box center [482, 178] width 605 height 45
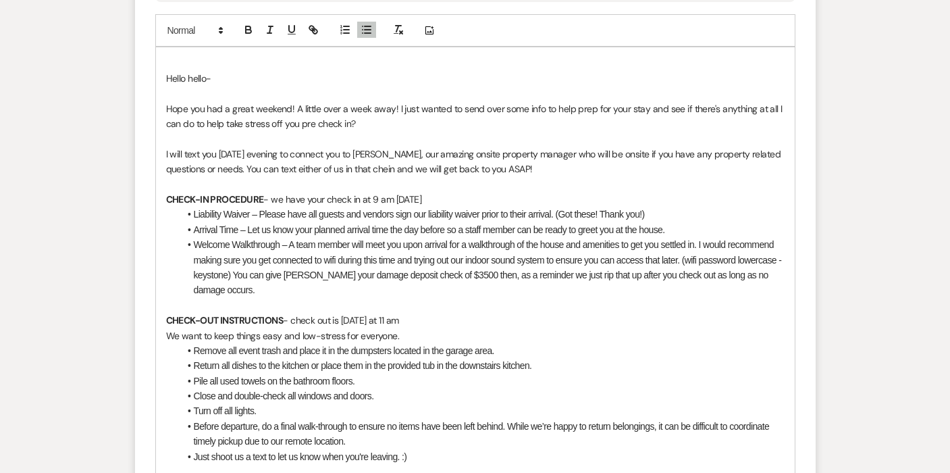
scroll to position [628, 0]
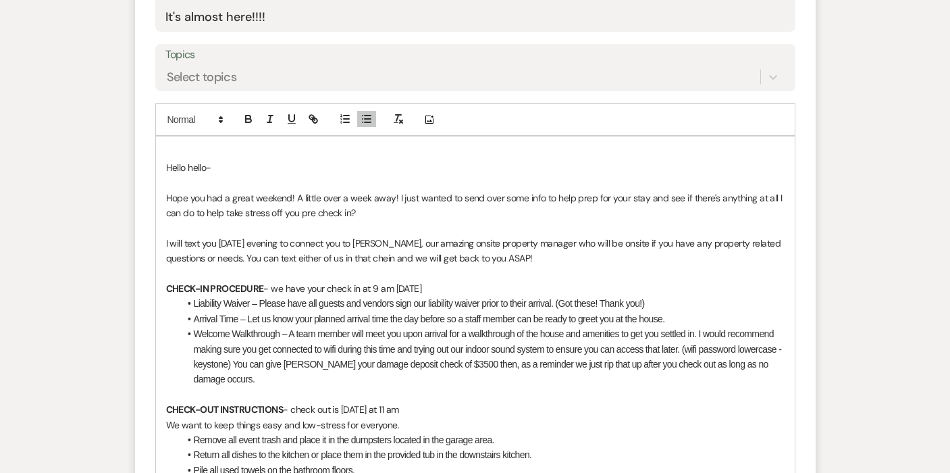
click at [168, 164] on p "Hello hello-" at bounding box center [475, 167] width 618 height 15
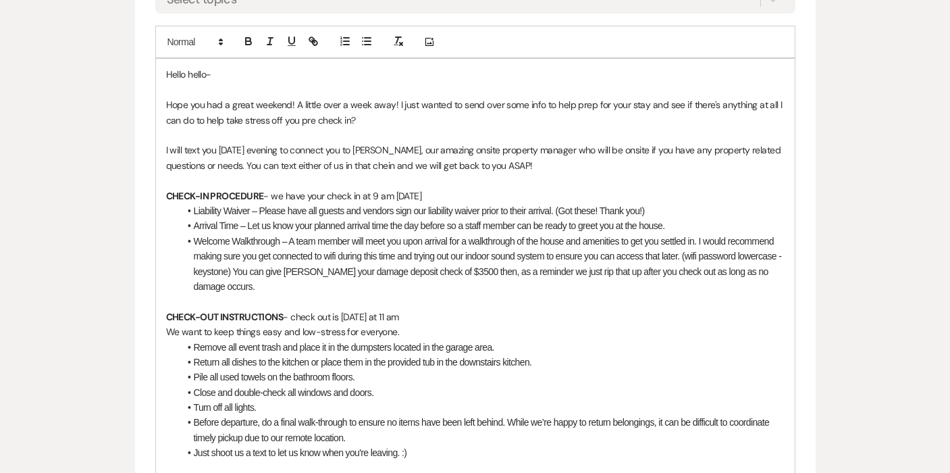
scroll to position [688, 0]
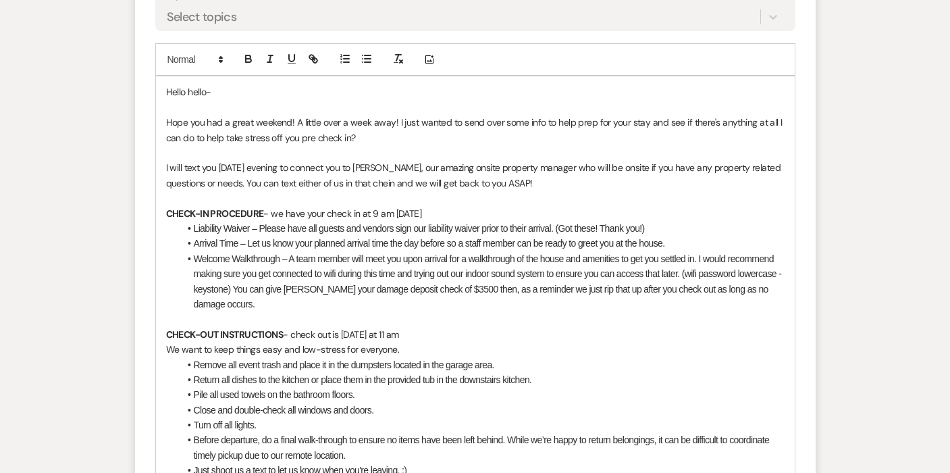
drag, startPoint x: 608, startPoint y: 398, endPoint x: 134, endPoint y: 42, distance: 593.0
click at [135, 42] on form "New Message X Draft Recipients* Planning Portal Users ( [PERSON_NAME] ) Insert …" at bounding box center [475, 258] width 680 height 1035
copy div "Lorem ipsum- Dolo sit ame c adipi elitsed! D eiusmo temp i utla etdo! M aliq en…"
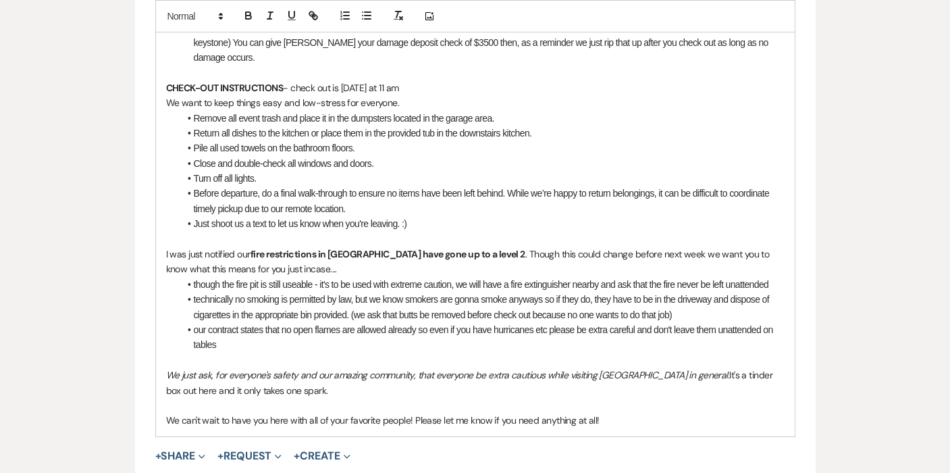
scroll to position [969, 0]
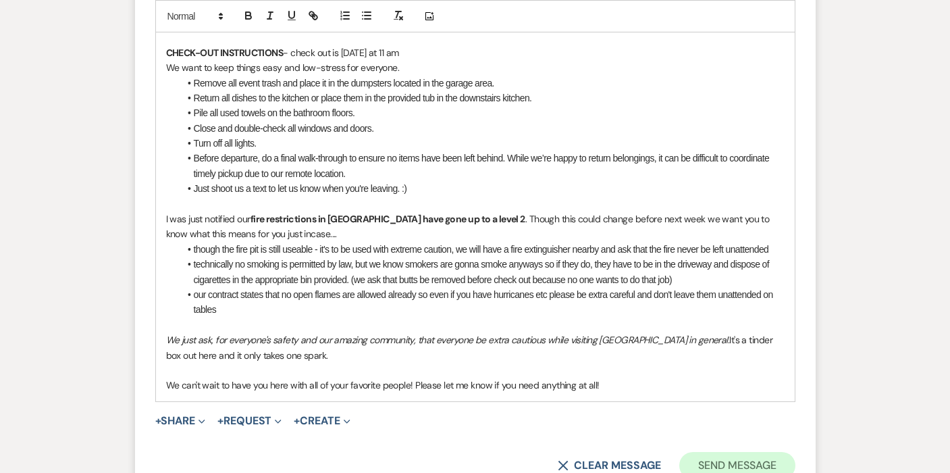
click at [717, 452] on button "Send Message" at bounding box center [736, 465] width 115 height 27
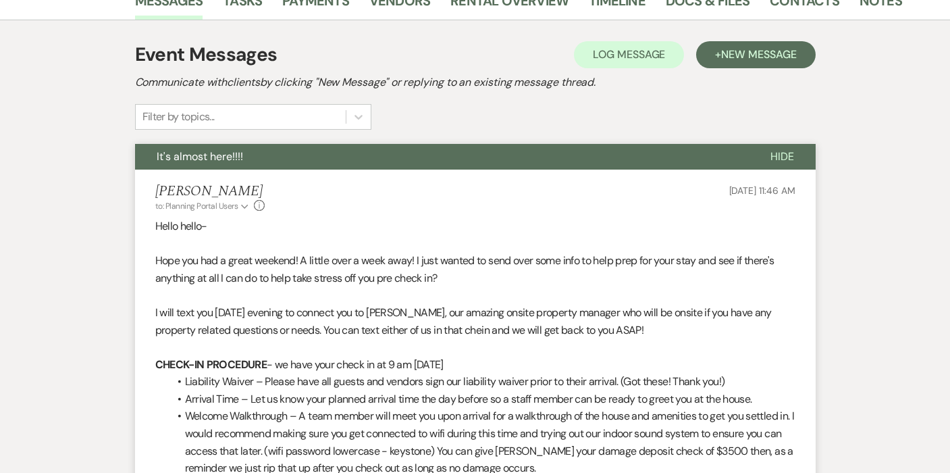
scroll to position [225, 0]
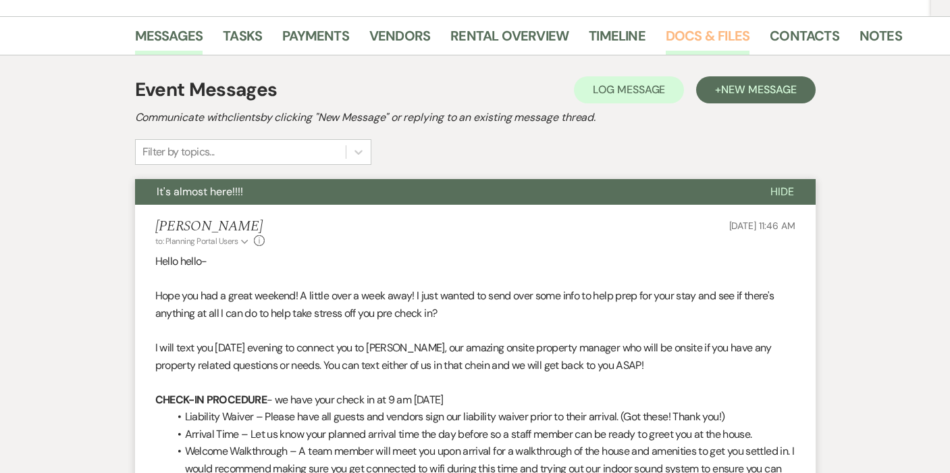
click at [715, 38] on link "Docs & Files" at bounding box center [708, 40] width 84 height 30
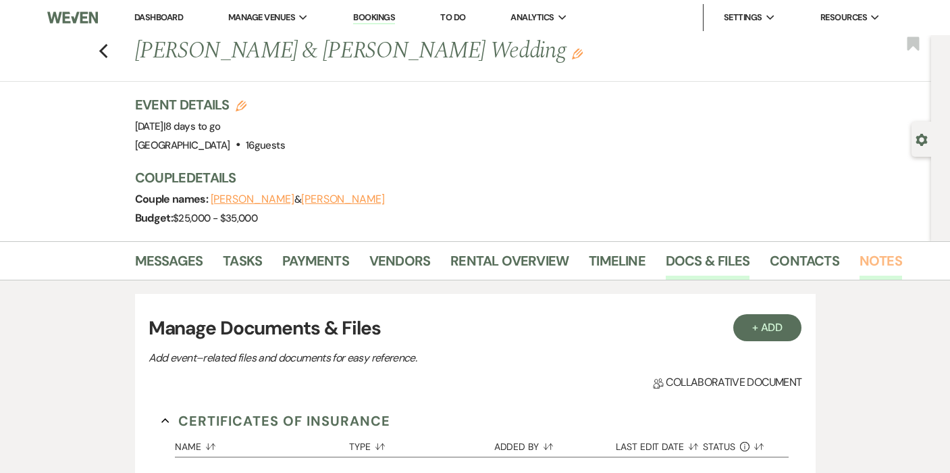
click at [868, 259] on link "Notes" at bounding box center [880, 265] width 43 height 30
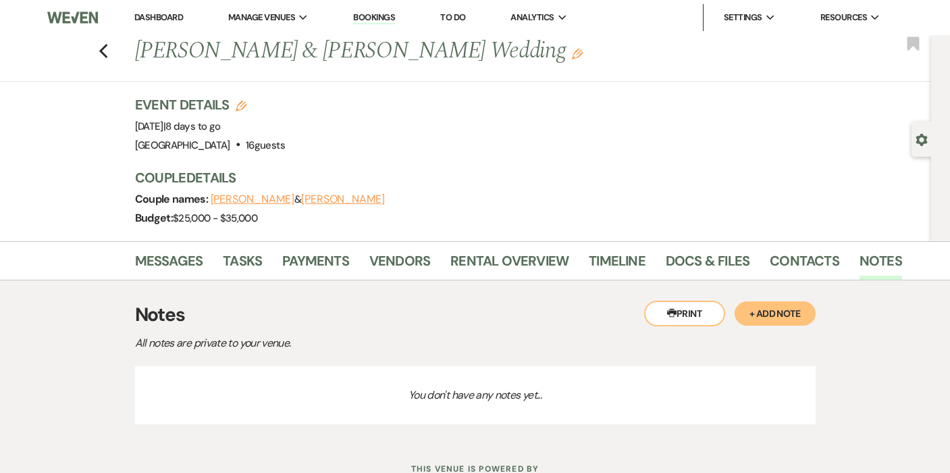
click at [767, 311] on button "+ Add Note" at bounding box center [774, 313] width 81 height 24
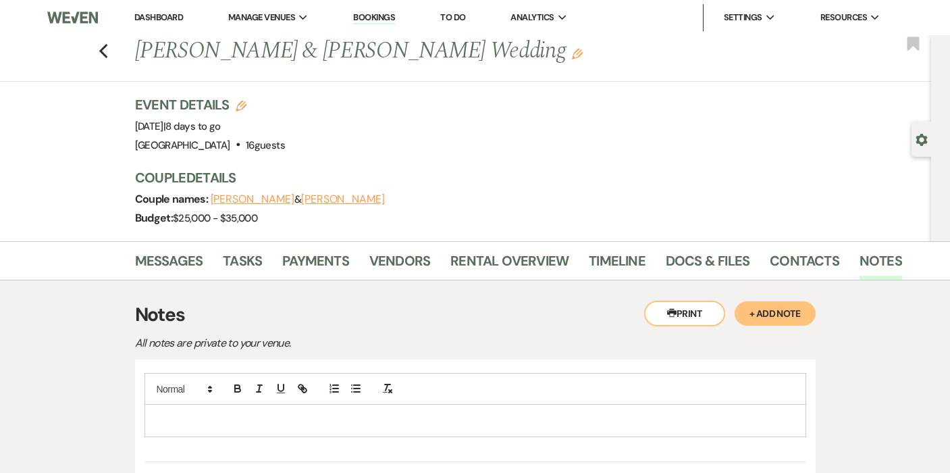
click at [360, 421] on p at bounding box center [475, 419] width 640 height 15
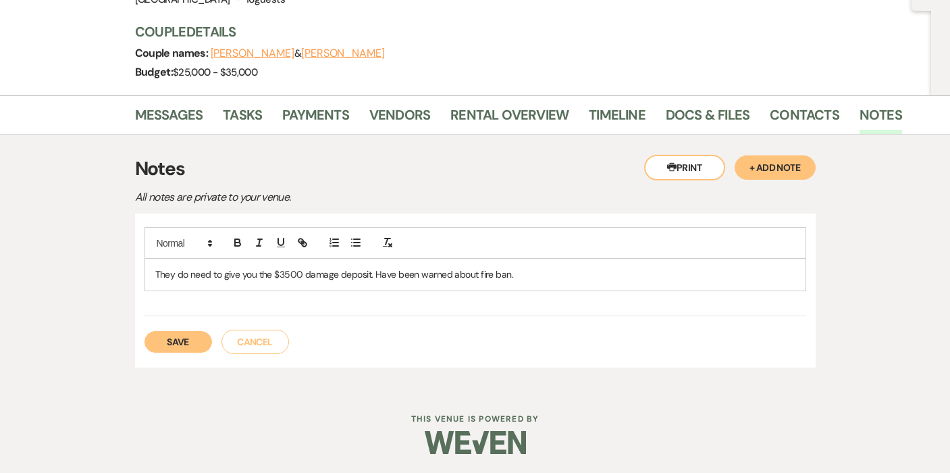
scroll to position [145, 0]
click at [194, 334] on button "Save" at bounding box center [178, 342] width 68 height 22
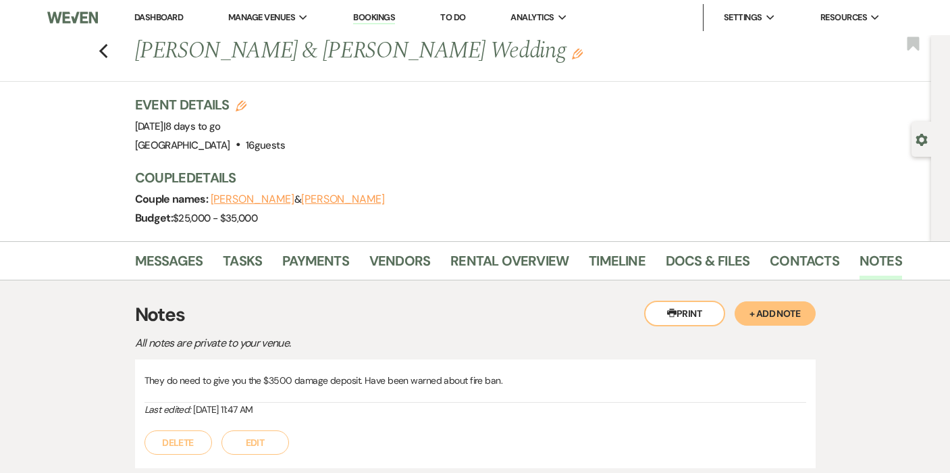
scroll to position [0, 0]
click at [116, 46] on div "Previous [PERSON_NAME] & [PERSON_NAME] Wedding Edit Bookmark" at bounding box center [462, 58] width 938 height 47
click at [107, 47] on icon "Previous" at bounding box center [104, 51] width 10 height 16
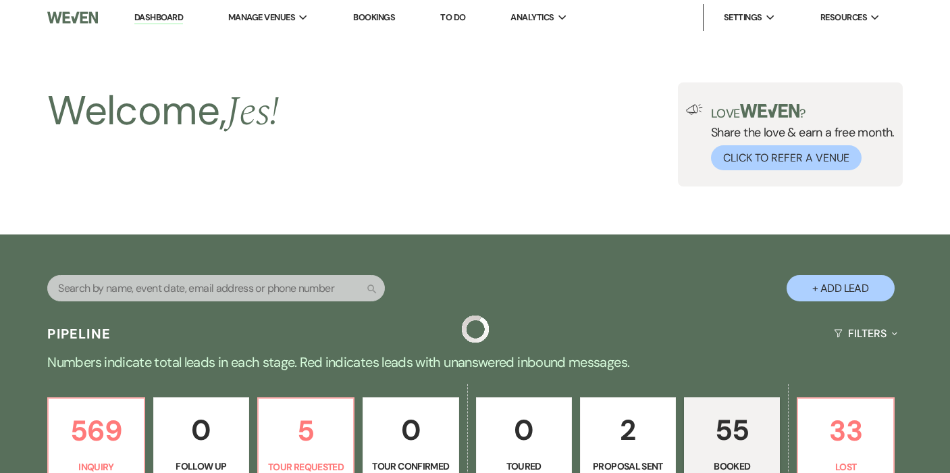
scroll to position [583, 0]
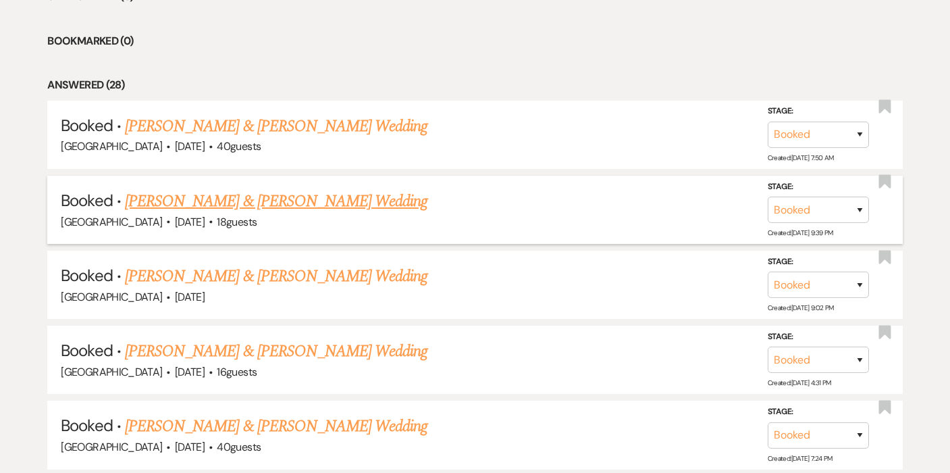
click at [263, 198] on link "[PERSON_NAME] & [PERSON_NAME] Wedding" at bounding box center [276, 201] width 302 height 24
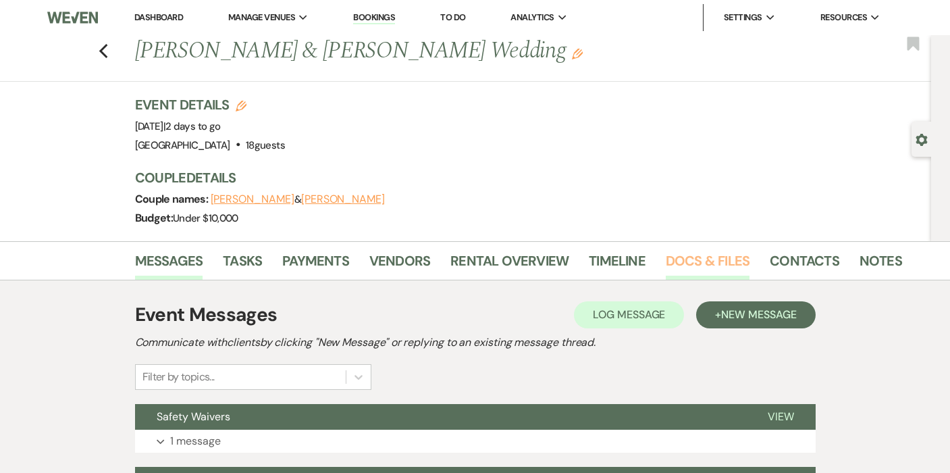
click at [701, 267] on link "Docs & Files" at bounding box center [708, 265] width 84 height 30
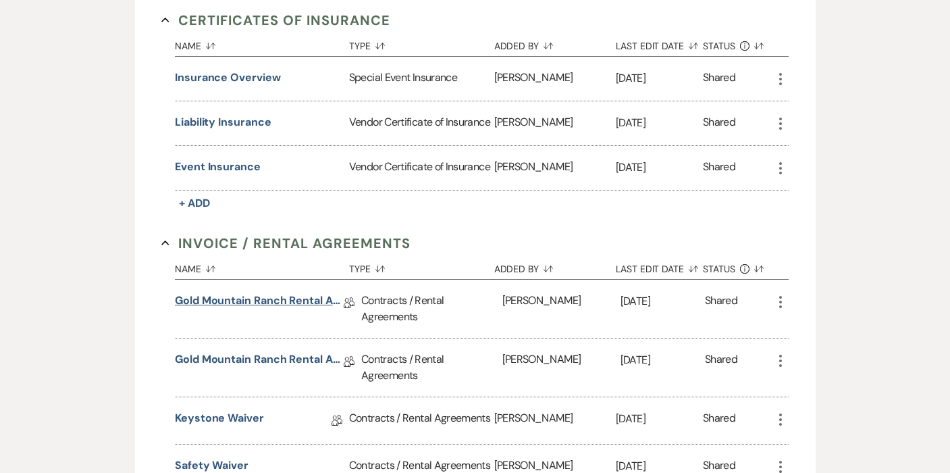
scroll to position [402, 0]
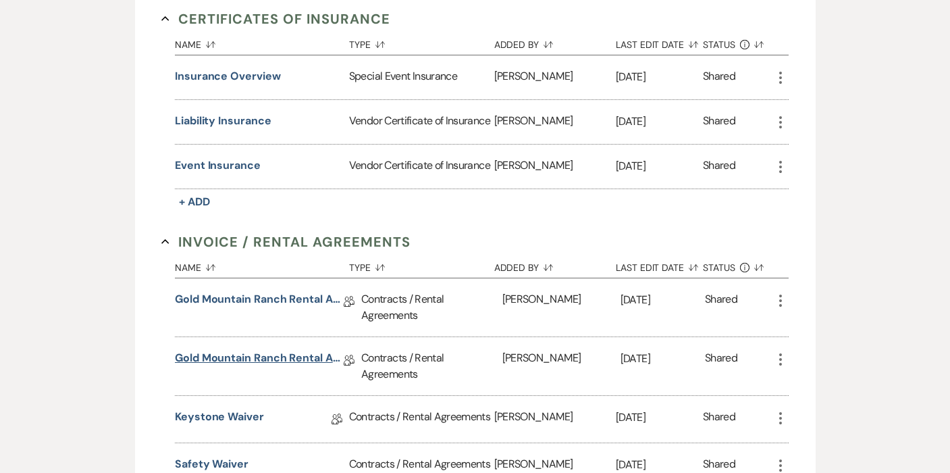
click at [229, 354] on link "Gold Mountain Ranch Rental Agreement - FINAL" at bounding box center [259, 360] width 169 height 21
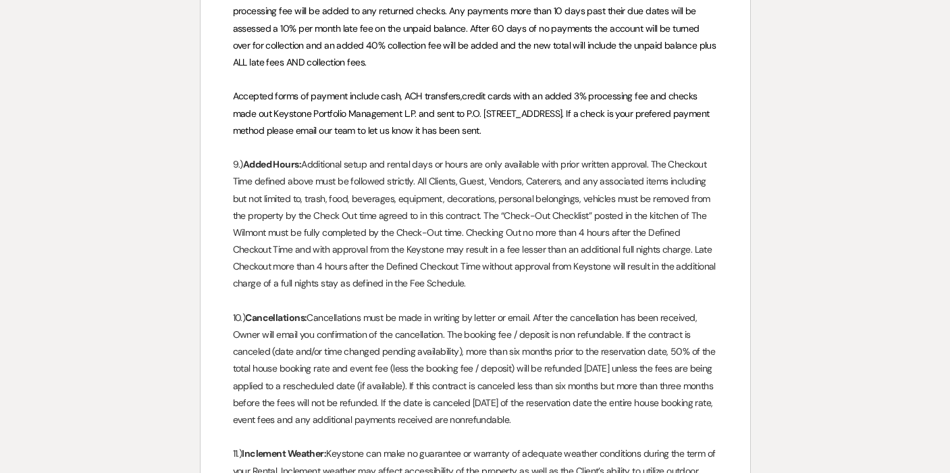
scroll to position [2543, 0]
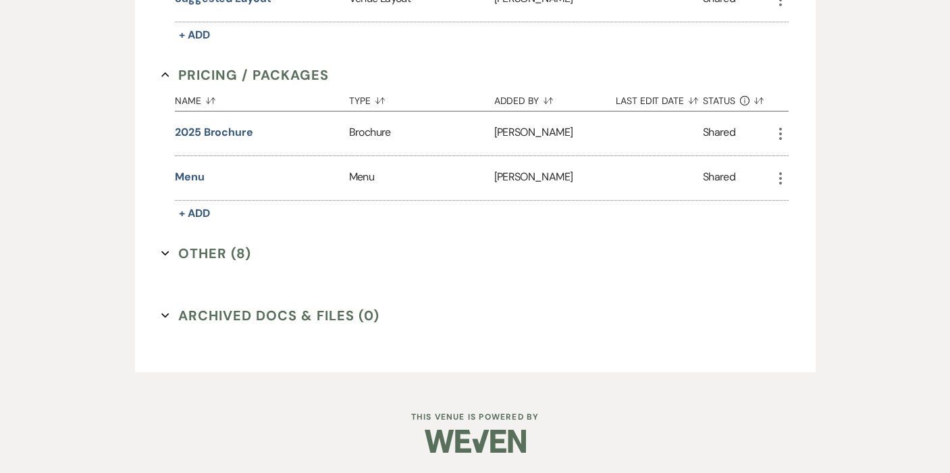
scroll to position [402, 0]
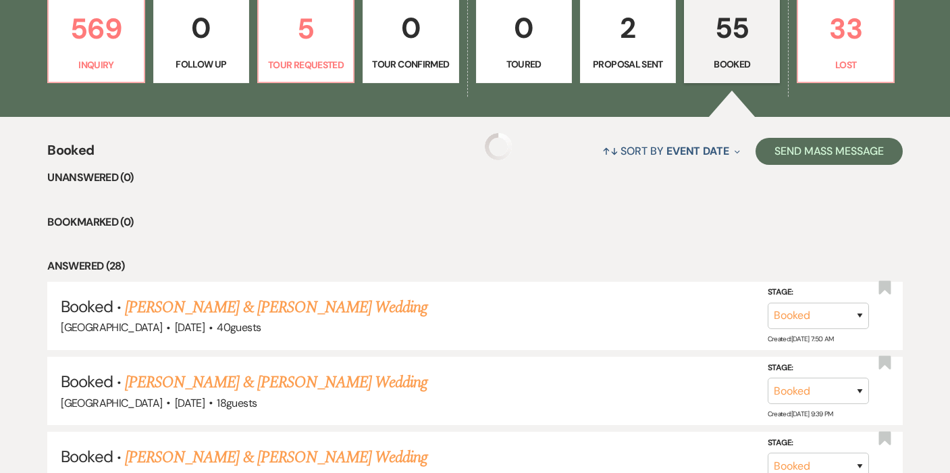
scroll to position [583, 0]
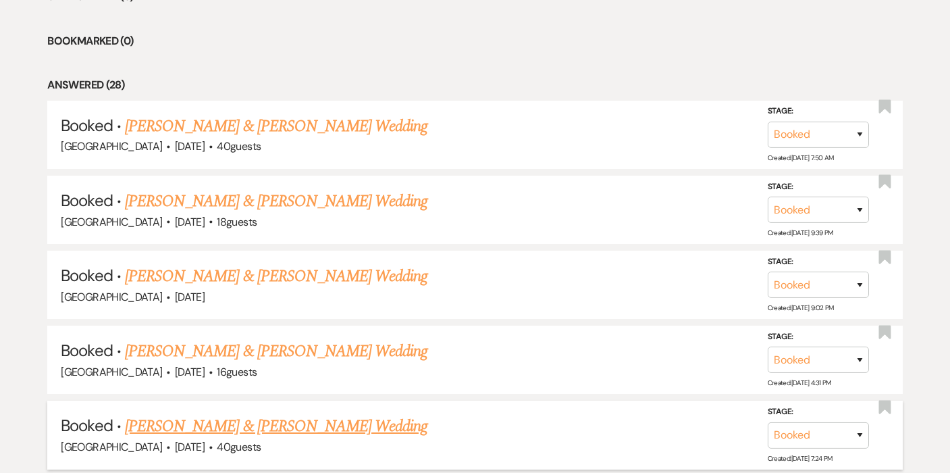
click at [258, 417] on link "[PERSON_NAME] & [PERSON_NAME] Wedding" at bounding box center [276, 426] width 302 height 24
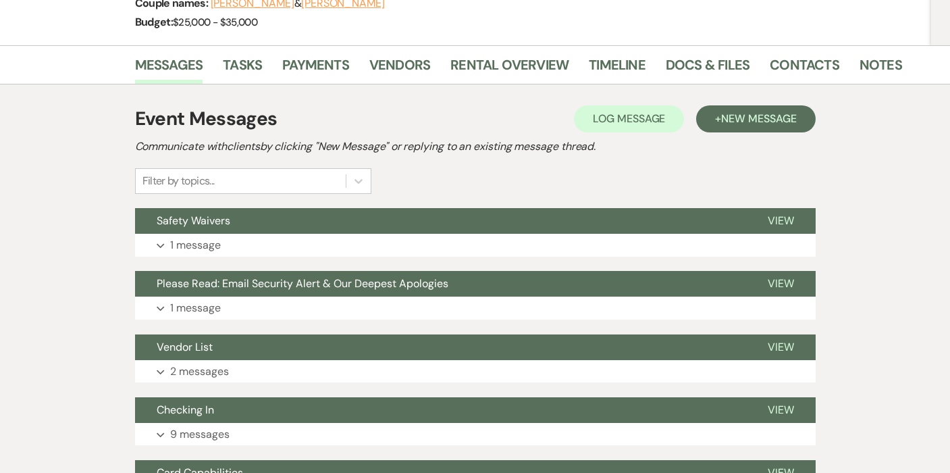
scroll to position [92, 0]
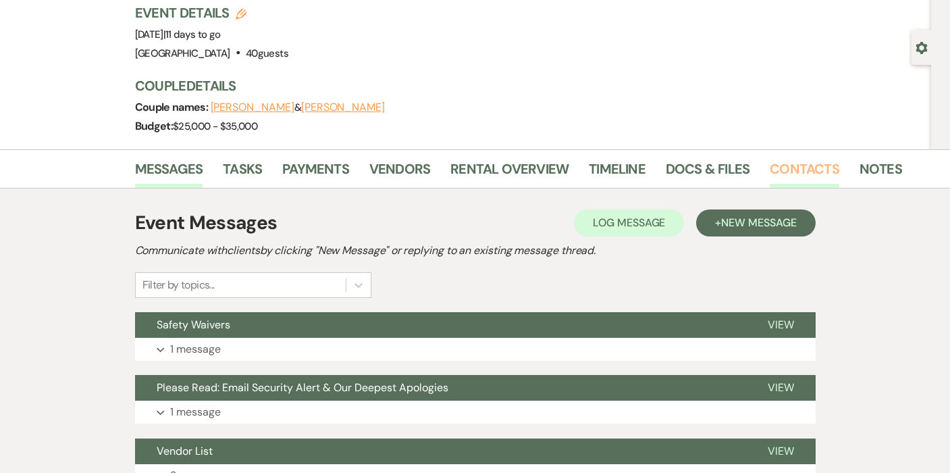
click at [791, 176] on link "Contacts" at bounding box center [805, 173] width 70 height 30
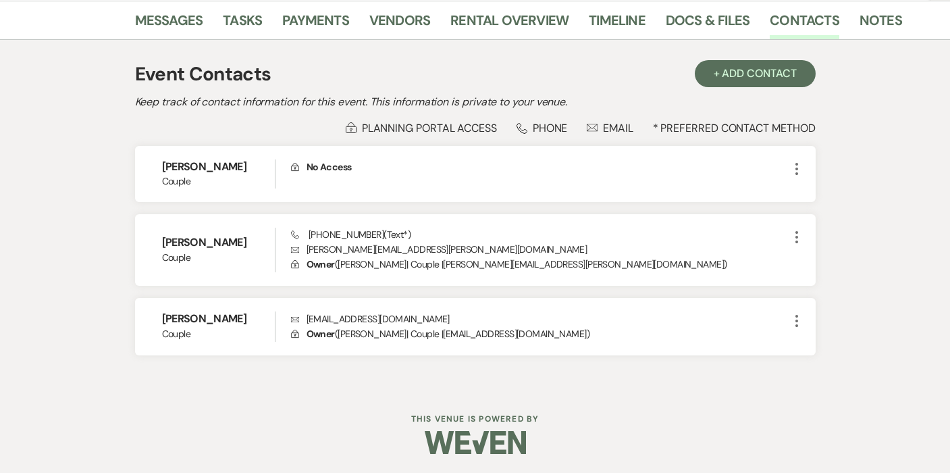
scroll to position [240, 0]
click at [390, 18] on link "Vendors" at bounding box center [399, 25] width 61 height 30
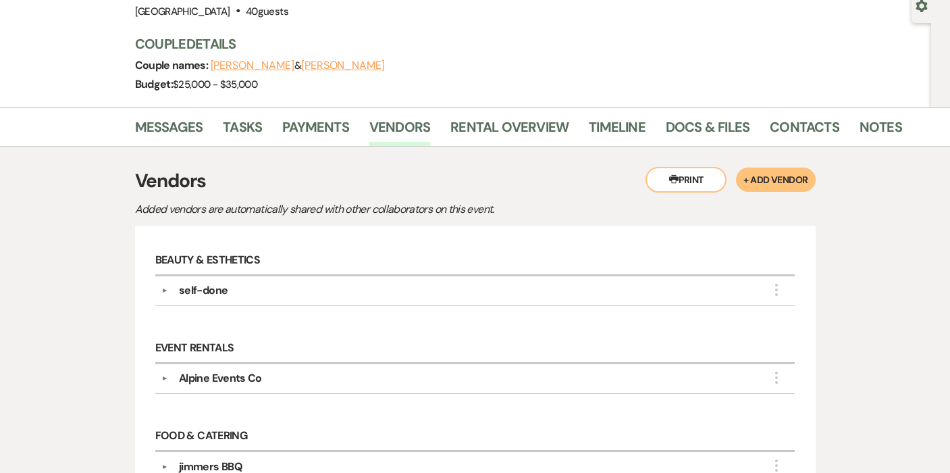
scroll to position [49, 0]
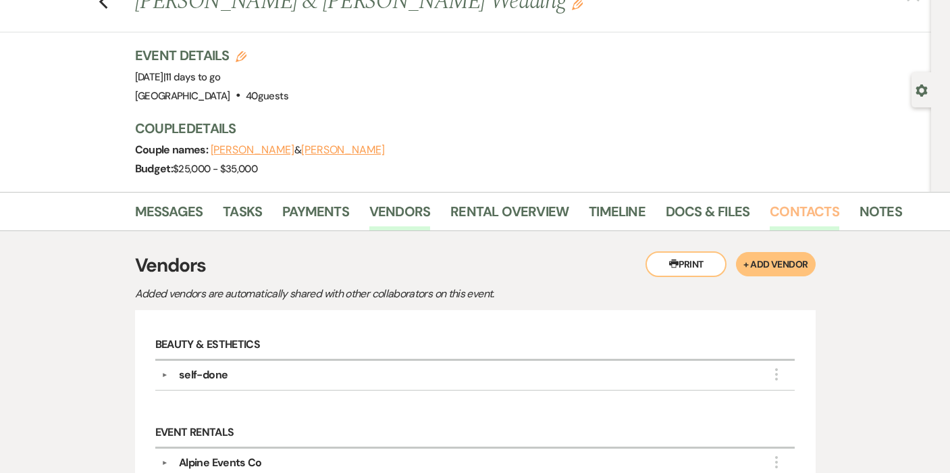
click at [795, 223] on link "Contacts" at bounding box center [805, 215] width 70 height 30
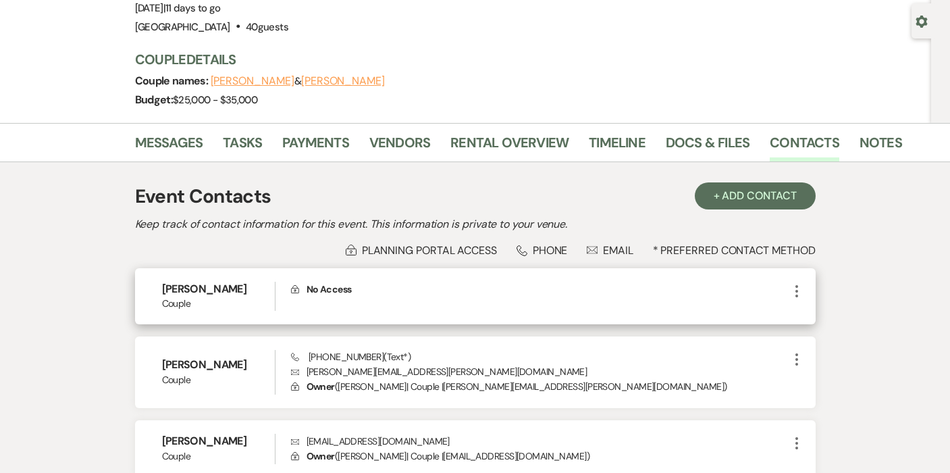
scroll to position [225, 0]
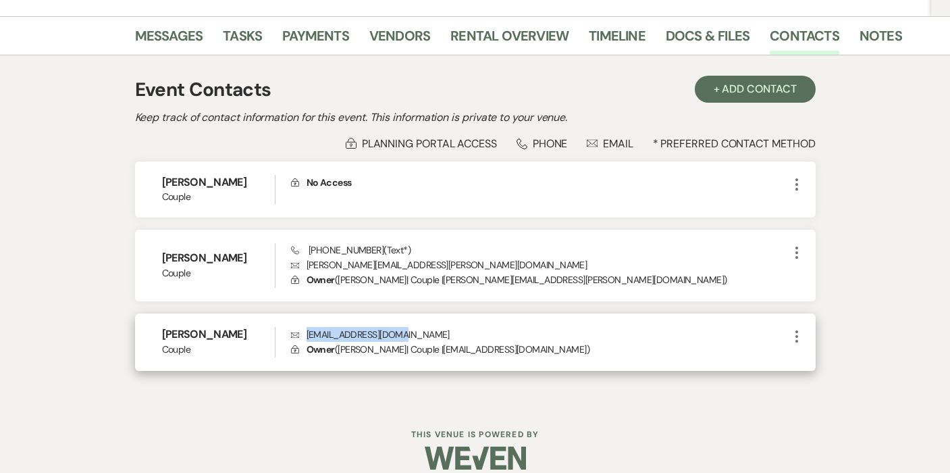
drag, startPoint x: 421, startPoint y: 330, endPoint x: 304, endPoint y: 331, distance: 116.8
click at [304, 331] on p "Envelope [EMAIL_ADDRESS][DOMAIN_NAME]" at bounding box center [540, 334] width 498 height 15
copy p "[EMAIL_ADDRESS][DOMAIN_NAME]"
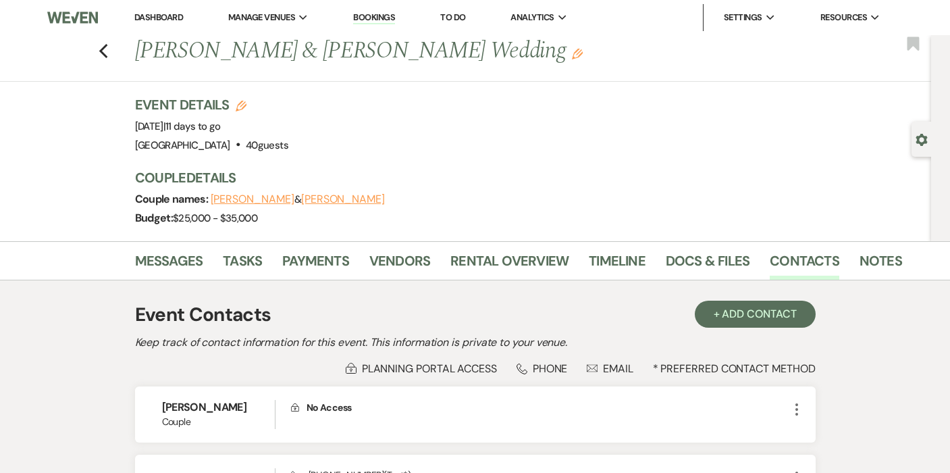
scroll to position [0, 0]
click at [708, 261] on link "Docs & Files" at bounding box center [708, 265] width 84 height 30
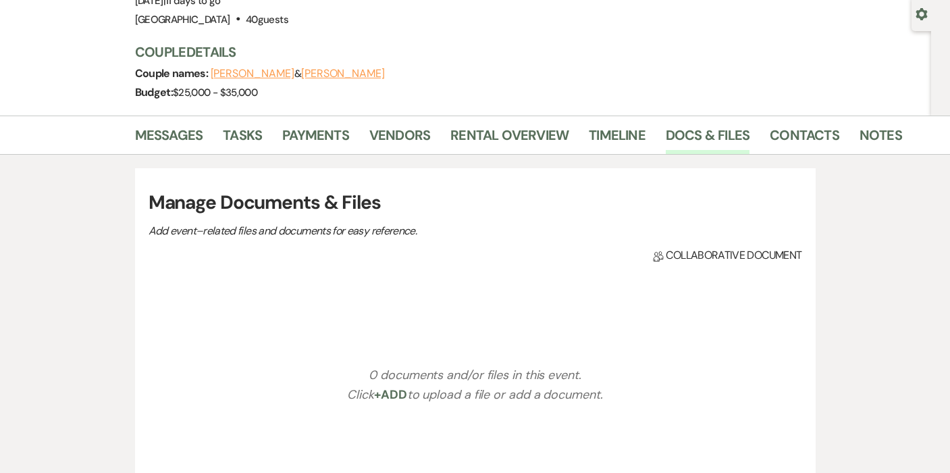
scroll to position [410, 0]
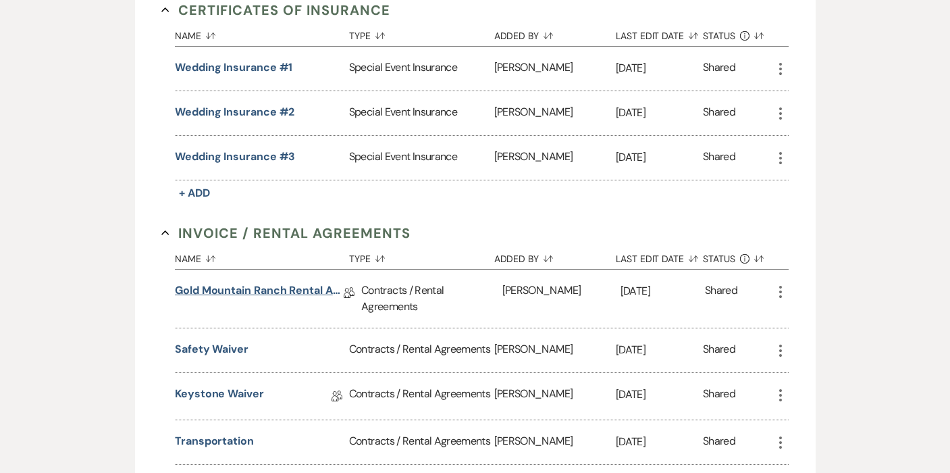
click at [242, 289] on link "Gold Mountain Ranch Rental Agreement" at bounding box center [259, 292] width 169 height 21
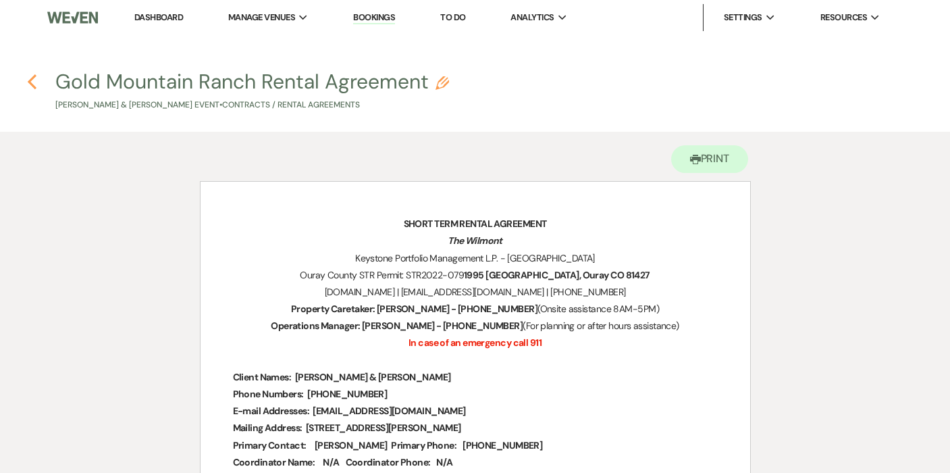
click at [36, 80] on icon "Previous" at bounding box center [32, 82] width 10 height 16
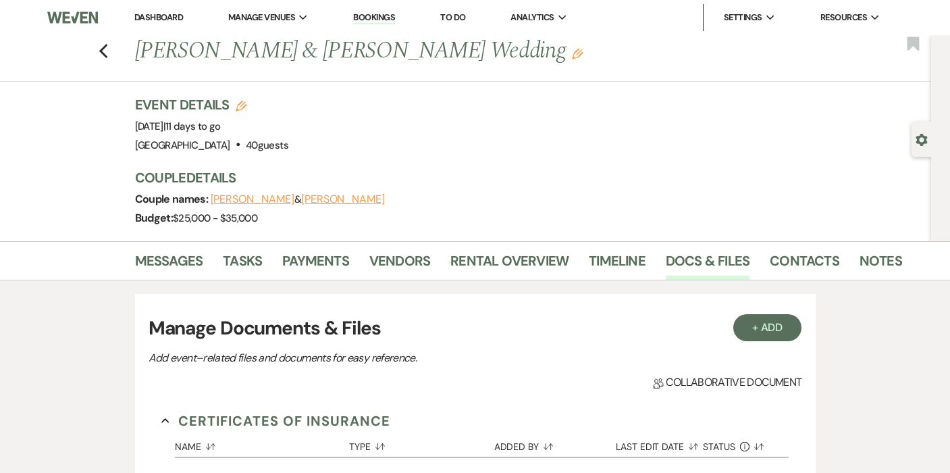
scroll to position [410, 0]
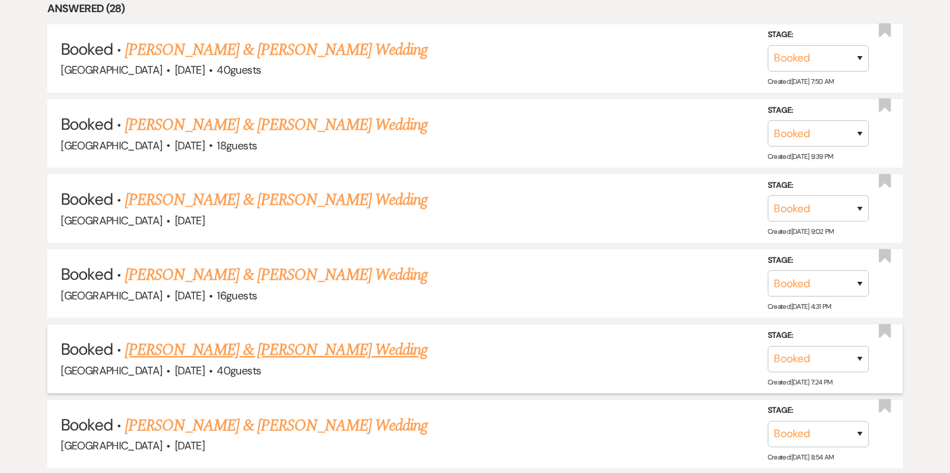
scroll to position [660, 0]
click at [224, 414] on link "[PERSON_NAME] & [PERSON_NAME] Wedding" at bounding box center [276, 424] width 302 height 24
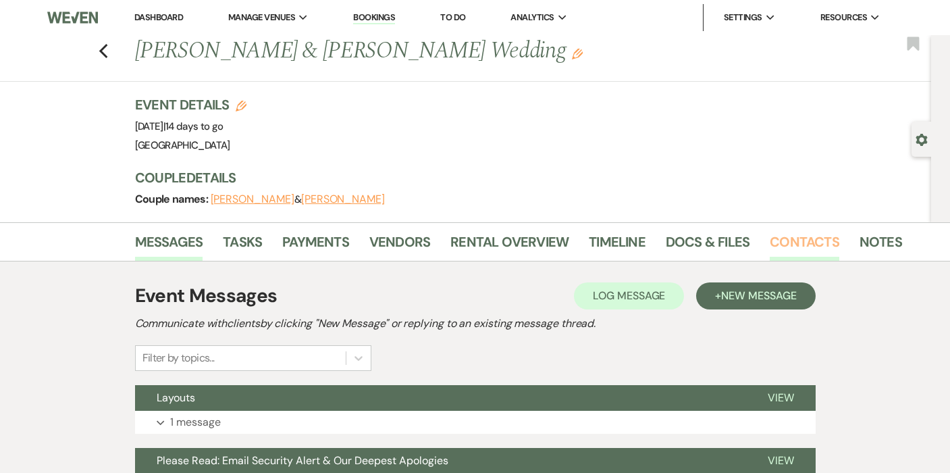
click at [795, 244] on link "Contacts" at bounding box center [805, 246] width 70 height 30
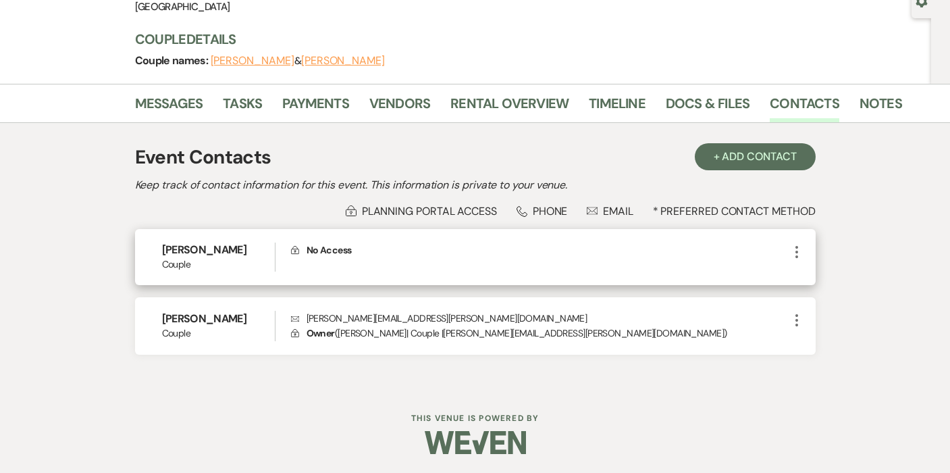
scroll to position [138, 0]
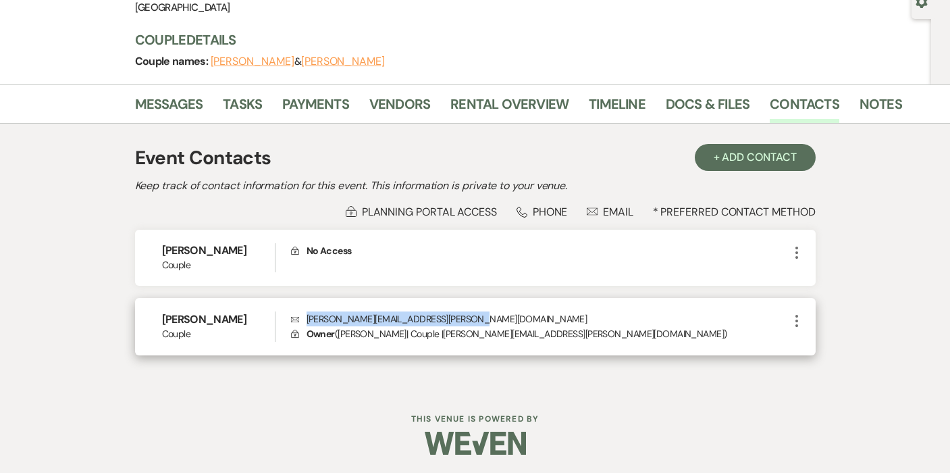
drag, startPoint x: 477, startPoint y: 318, endPoint x: 306, endPoint y: 322, distance: 170.8
click at [306, 322] on p "Envelope [PERSON_NAME][EMAIL_ADDRESS][PERSON_NAME][DOMAIN_NAME]" at bounding box center [540, 318] width 498 height 15
copy p "[PERSON_NAME][EMAIL_ADDRESS][PERSON_NAME][DOMAIN_NAME]"
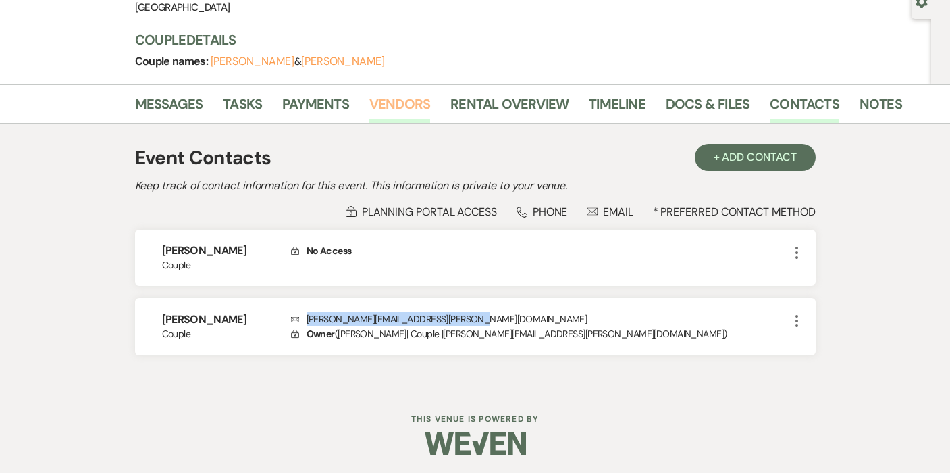
click at [399, 107] on link "Vendors" at bounding box center [399, 108] width 61 height 30
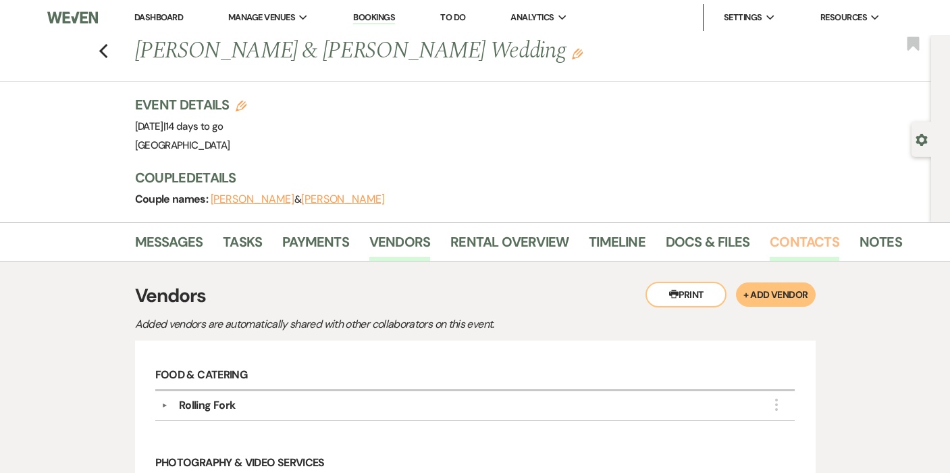
click at [780, 235] on link "Contacts" at bounding box center [805, 246] width 70 height 30
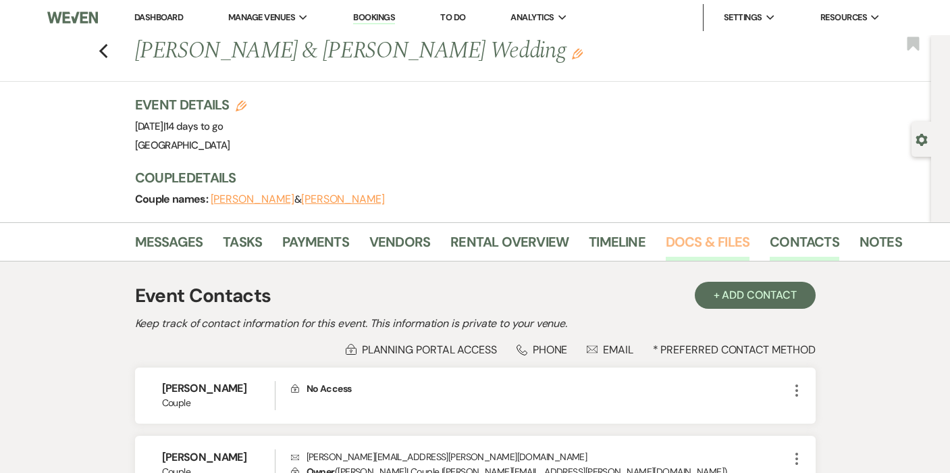
click at [714, 234] on link "Docs & Files" at bounding box center [708, 246] width 84 height 30
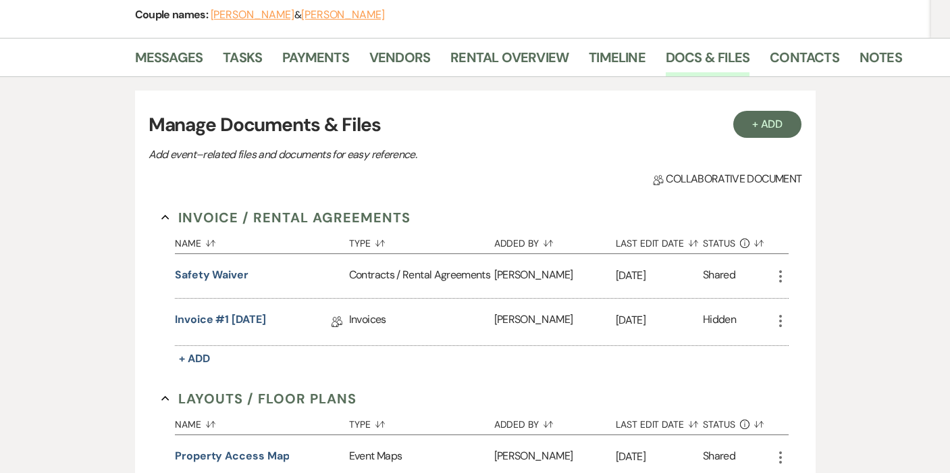
scroll to position [180, 0]
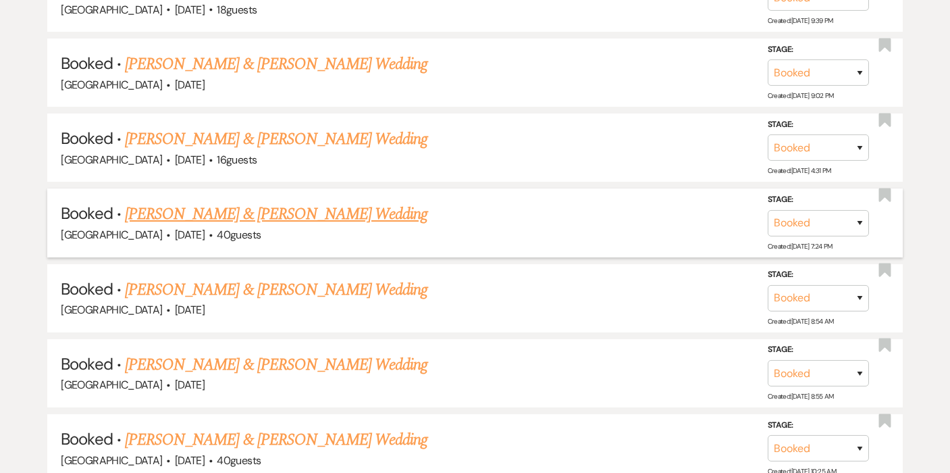
scroll to position [852, 0]
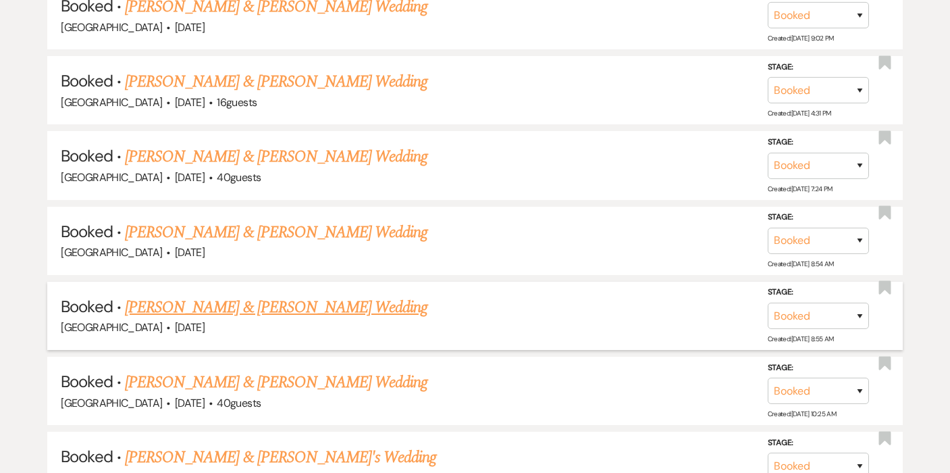
click at [246, 298] on link "[PERSON_NAME] & [PERSON_NAME] Wedding" at bounding box center [276, 307] width 302 height 24
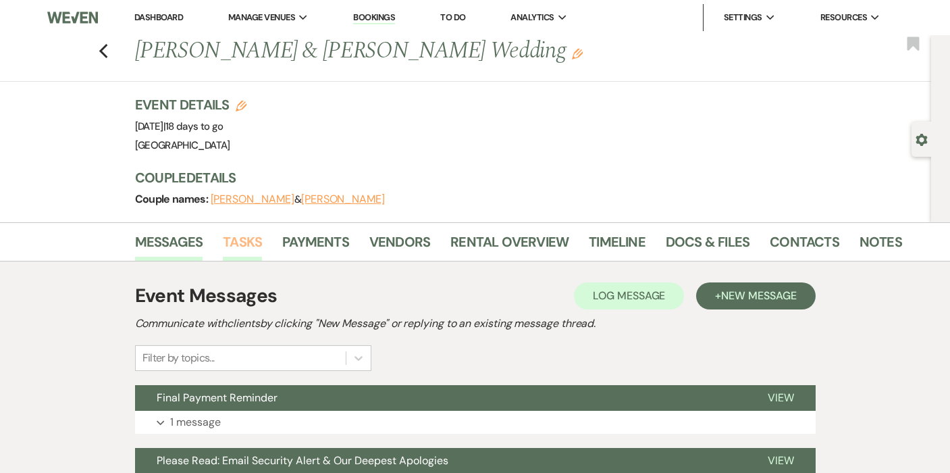
click at [246, 253] on link "Tasks" at bounding box center [242, 246] width 39 height 30
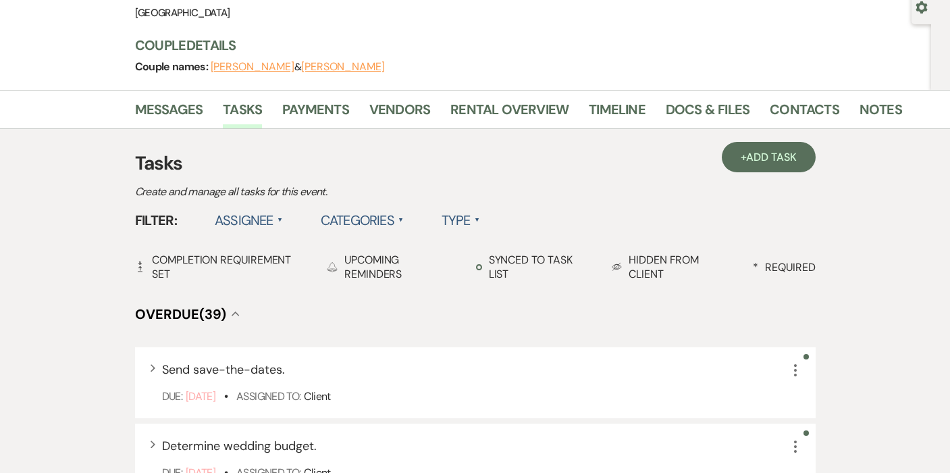
scroll to position [73, 0]
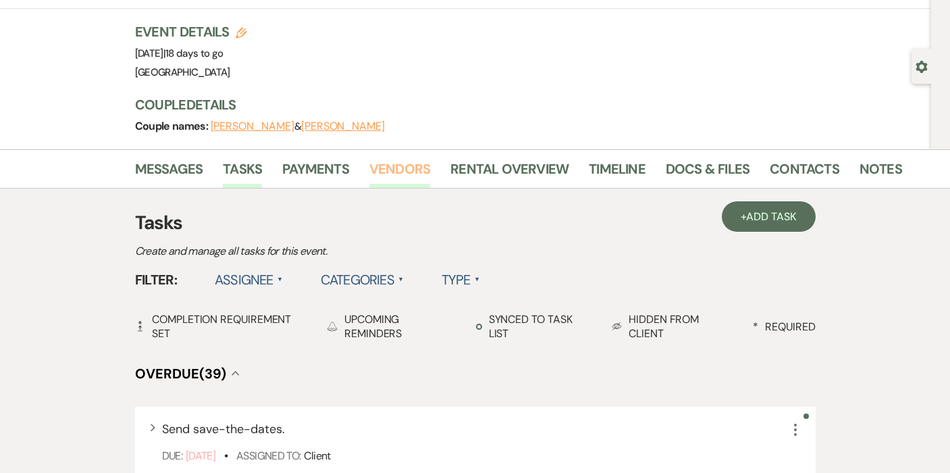
click at [383, 171] on link "Vendors" at bounding box center [399, 173] width 61 height 30
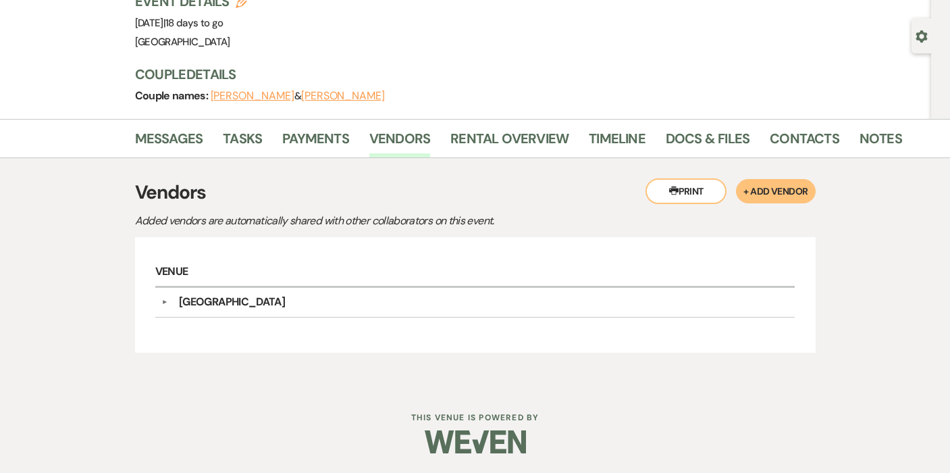
scroll to position [102, 0]
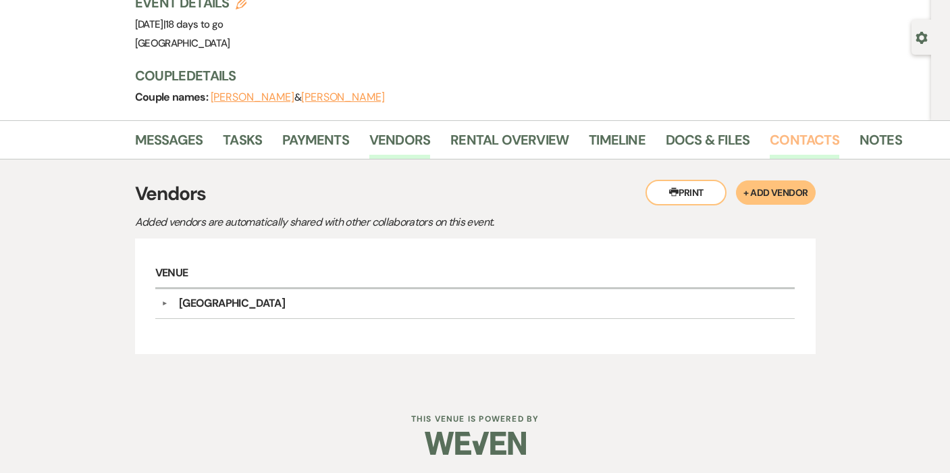
click at [803, 149] on link "Contacts" at bounding box center [805, 144] width 70 height 30
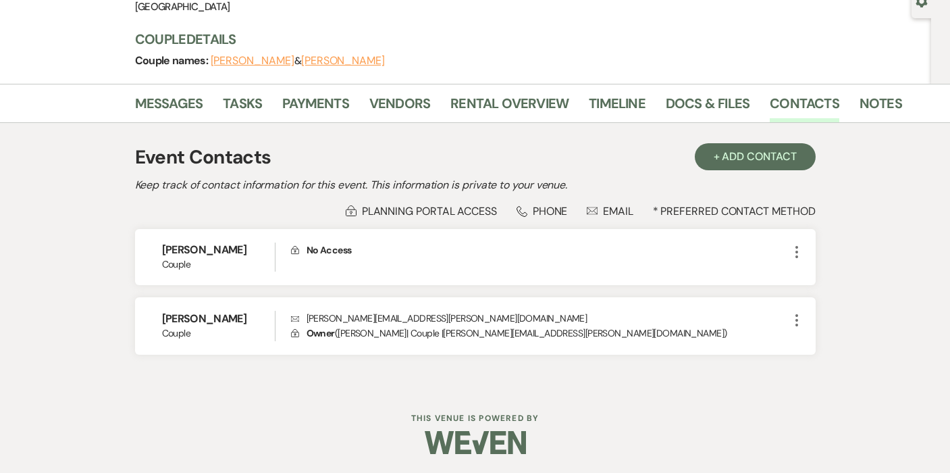
scroll to position [138, 0]
click at [707, 101] on link "Docs & Files" at bounding box center [708, 108] width 84 height 30
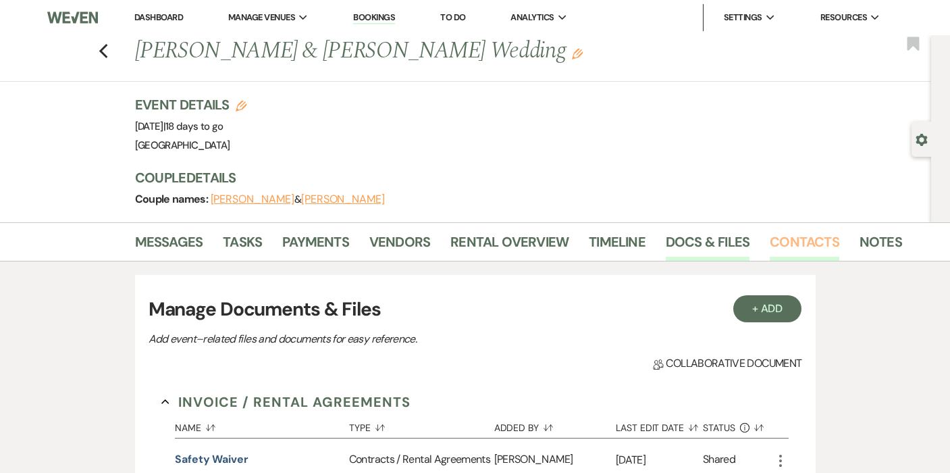
click at [787, 242] on link "Contacts" at bounding box center [805, 246] width 70 height 30
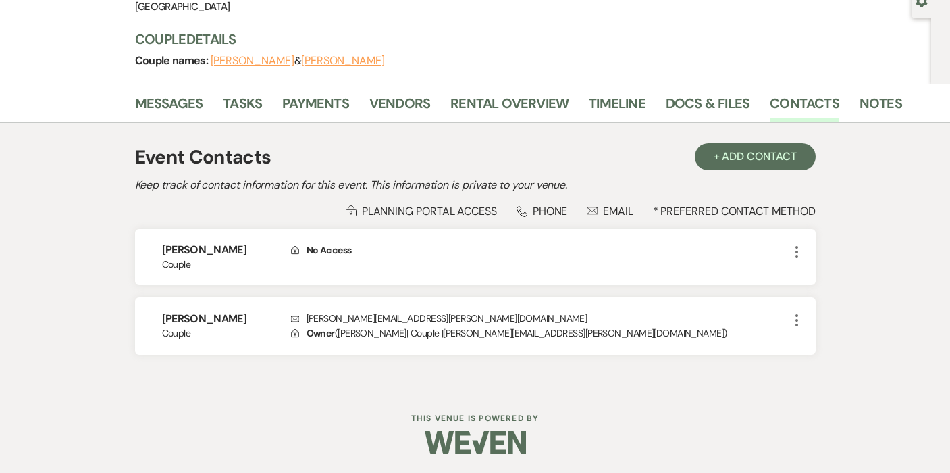
scroll to position [138, 0]
click at [681, 106] on link "Docs & Files" at bounding box center [708, 108] width 84 height 30
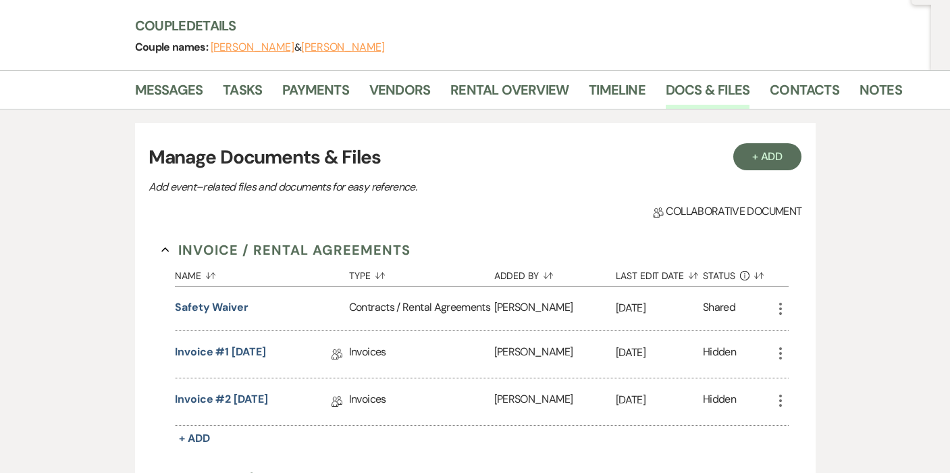
scroll to position [129, 0]
